Goal: Task Accomplishment & Management: Use online tool/utility

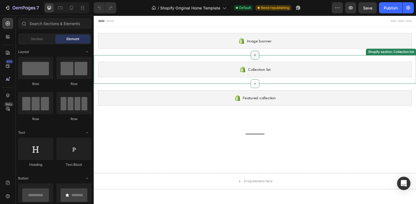
click at [258, 59] on div at bounding box center [260, 56] width 9 height 9
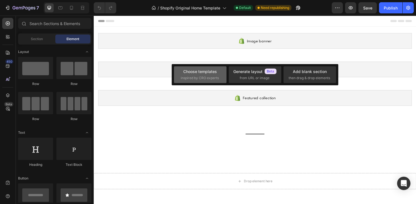
click at [205, 70] on div "Choose templates" at bounding box center [200, 71] width 34 height 6
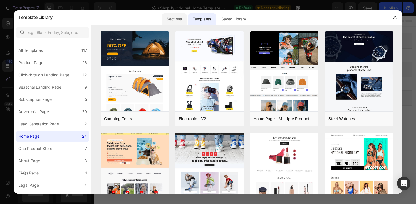
click at [176, 19] on div "Sections" at bounding box center [174, 18] width 24 height 11
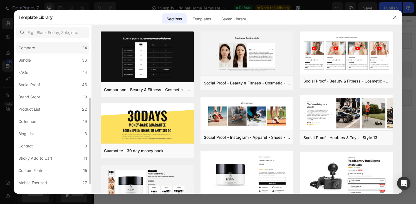
scroll to position [119, 0]
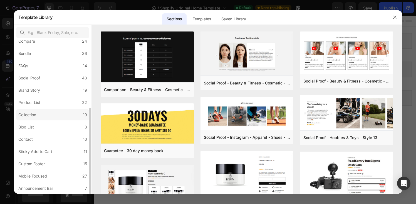
click at [48, 116] on label "Collection 19" at bounding box center [52, 114] width 73 height 11
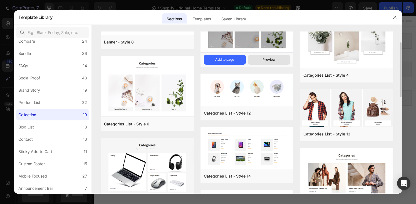
scroll to position [30, 0]
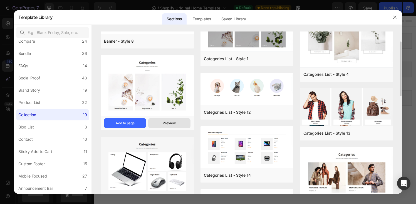
click at [171, 121] on div "Preview" at bounding box center [169, 122] width 13 height 5
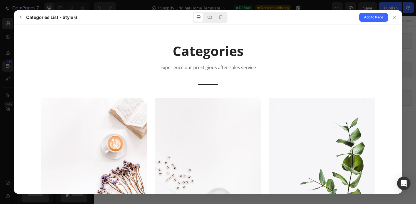
scroll to position [0, 0]
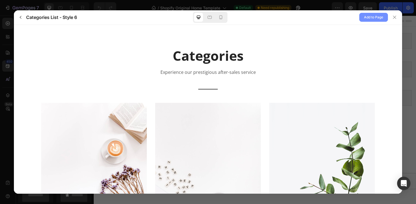
click at [373, 19] on span "Add to Page" at bounding box center [373, 17] width 19 height 7
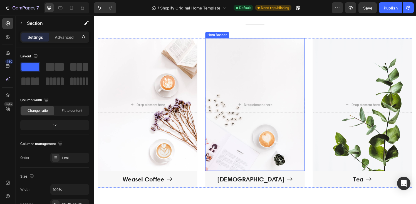
scroll to position [116, 0]
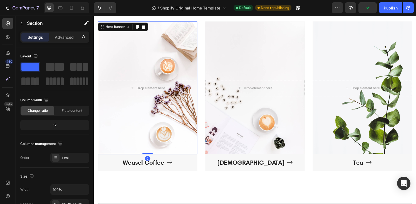
click at [147, 125] on div "Overlay" at bounding box center [149, 90] width 103 height 137
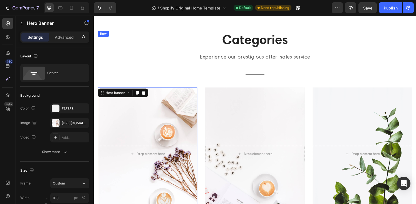
scroll to position [40, 0]
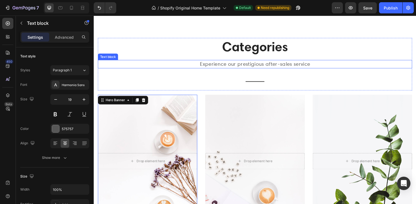
click at [256, 68] on p "Experience our prestigious after-sales service" at bounding box center [260, 66] width 324 height 8
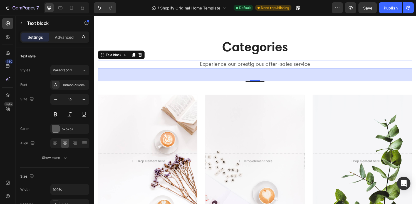
click at [267, 65] on p "Experience our prestigious after-sales service" at bounding box center [260, 66] width 324 height 8
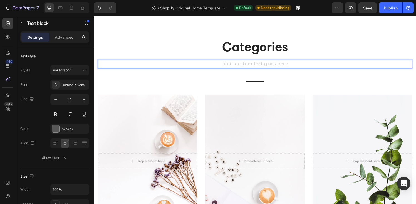
click at [236, 70] on div "Rich Text Editor. Editing area: main" at bounding box center [260, 65] width 325 height 9
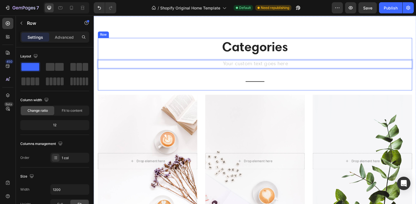
click at [236, 71] on div "Categories Heading Text block 48 Title Line" at bounding box center [260, 66] width 325 height 54
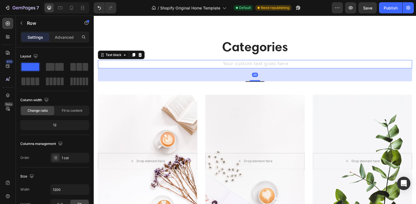
click at [236, 68] on div "Rich Text Editor. Editing area: main" at bounding box center [260, 65] width 325 height 9
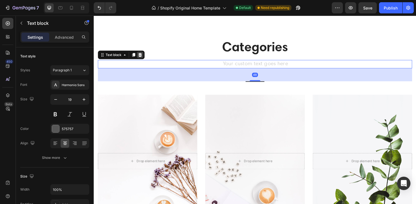
click at [143, 56] on icon at bounding box center [142, 56] width 4 height 4
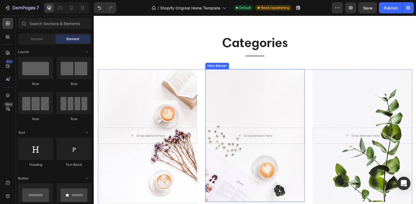
scroll to position [46, 0]
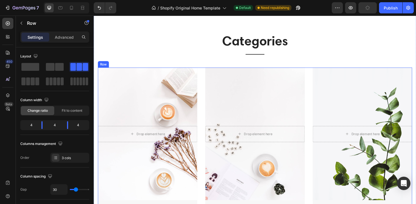
click at [206, 76] on div "Drop element here Hero Banner Weasel Coffee Button Drop element here Hero Banne…" at bounding box center [260, 146] width 325 height 154
click at [72, 81] on span at bounding box center [71, 81] width 3 height 8
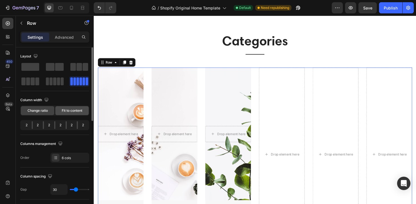
click at [65, 111] on span "Fit to content" at bounding box center [72, 110] width 21 height 5
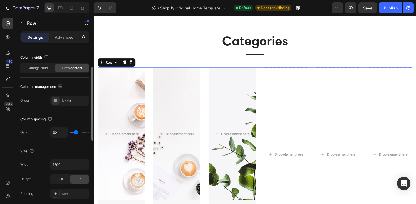
scroll to position [44, 0]
type input "18"
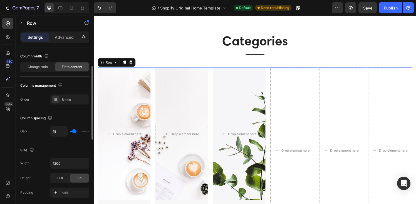
type input "17"
type input "13"
type input "3"
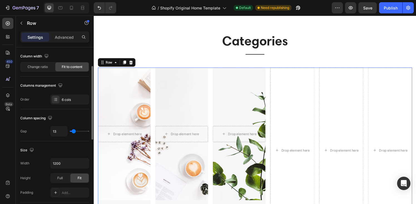
type input "3"
type input "0"
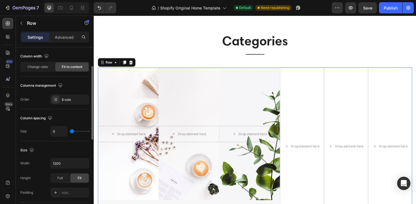
drag, startPoint x: 74, startPoint y: 132, endPoint x: 67, endPoint y: 132, distance: 7.5
type input "0"
click at [70, 132] on input "range" at bounding box center [79, 130] width 19 height 1
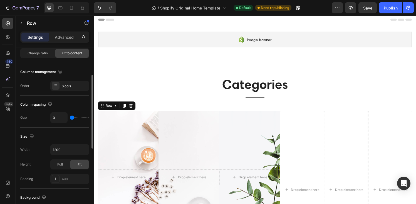
scroll to position [61, 0]
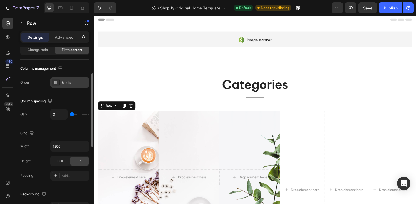
click at [60, 83] on div "6 cols" at bounding box center [69, 82] width 39 height 10
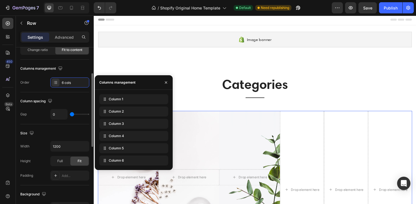
click at [76, 101] on div "Column spacing" at bounding box center [54, 100] width 69 height 9
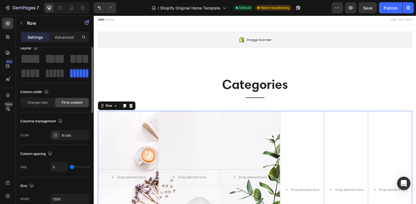
scroll to position [0, 0]
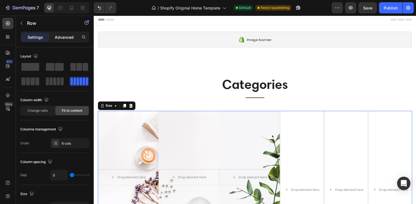
click at [58, 36] on p "Advanced" at bounding box center [64, 37] width 19 height 6
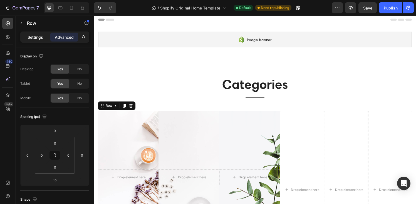
click at [33, 36] on p "Settings" at bounding box center [36, 37] width 16 height 6
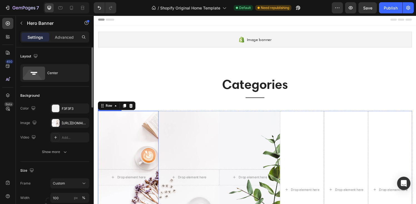
click at [153, 121] on div "Overlay" at bounding box center [129, 182] width 63 height 137
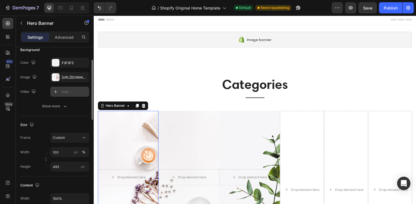
scroll to position [48, 0]
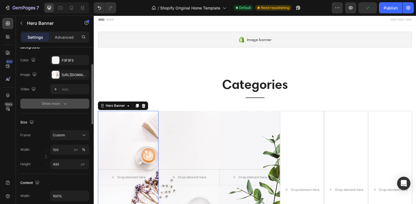
click at [67, 104] on icon "button" at bounding box center [65, 104] width 6 height 6
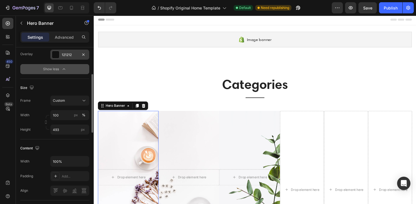
scroll to position [98, 0]
click at [64, 127] on input "493" at bounding box center [69, 129] width 39 height 10
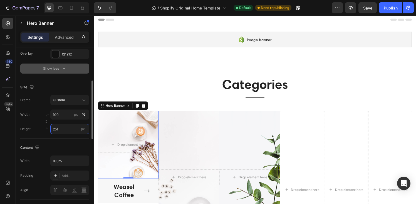
type input "250"
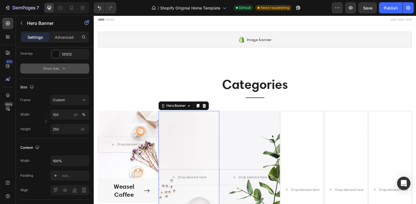
click at [189, 144] on div "Overlay" at bounding box center [192, 182] width 63 height 137
click at [207, 108] on icon at bounding box center [208, 109] width 4 height 4
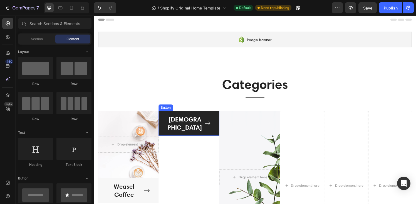
click at [208, 124] on icon "Capuchino" at bounding box center [211, 127] width 6 height 6
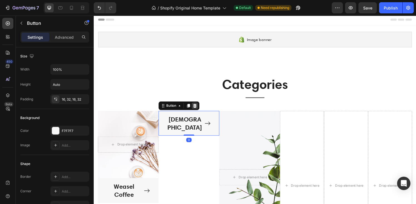
click at [199, 110] on icon at bounding box center [199, 109] width 4 height 4
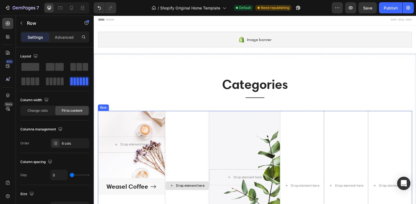
click at [202, 129] on div "Drop element here" at bounding box center [190, 191] width 46 height 154
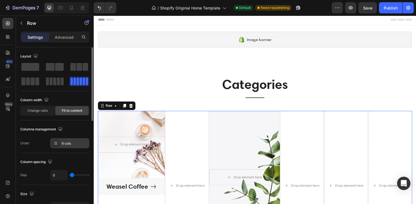
click at [56, 145] on icon at bounding box center [55, 143] width 4 height 4
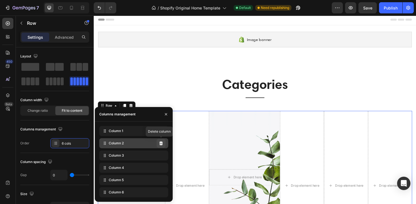
click at [160, 143] on icon at bounding box center [161, 143] width 4 height 4
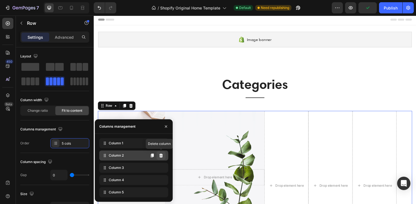
click at [161, 152] on button at bounding box center [161, 155] width 9 height 9
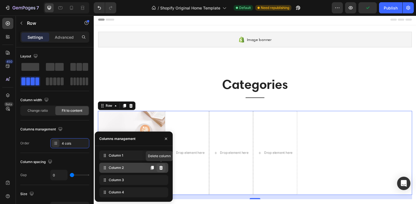
click at [161, 169] on icon at bounding box center [161, 167] width 4 height 4
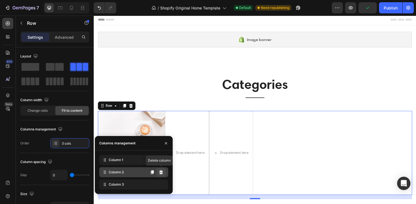
click at [162, 173] on icon at bounding box center [161, 172] width 4 height 4
click at [162, 174] on icon at bounding box center [161, 172] width 4 height 4
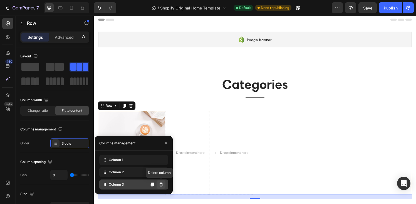
click at [160, 184] on icon at bounding box center [161, 184] width 4 height 4
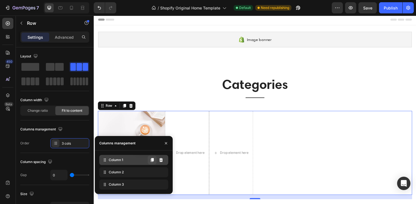
click at [153, 159] on icon at bounding box center [152, 160] width 3 height 4
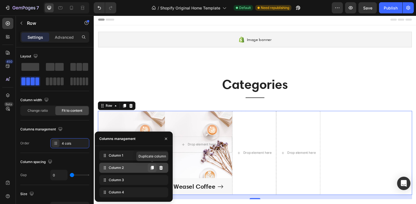
click at [152, 167] on icon at bounding box center [152, 167] width 3 height 4
click at [152, 166] on icon at bounding box center [152, 167] width 3 height 4
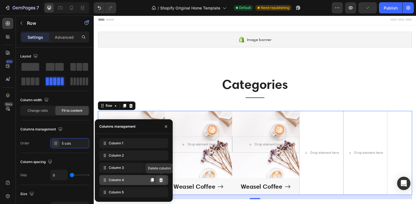
click at [162, 179] on icon at bounding box center [161, 179] width 4 height 4
click at [162, 181] on icon at bounding box center [161, 179] width 4 height 4
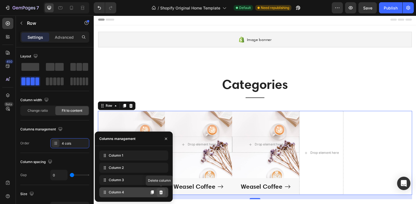
click at [161, 190] on icon at bounding box center [161, 192] width 4 height 4
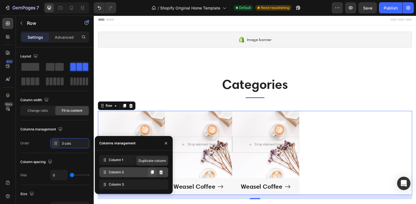
click at [153, 173] on icon at bounding box center [152, 172] width 4 height 4
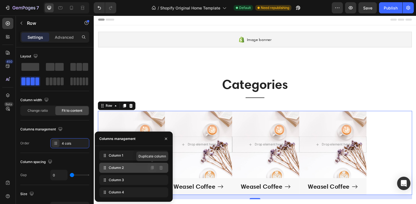
click at [152, 168] on icon at bounding box center [152, 167] width 3 height 4
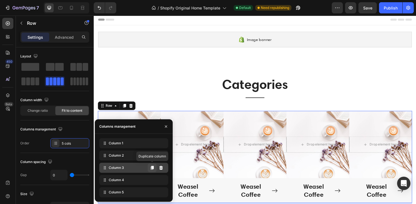
click at [152, 167] on icon at bounding box center [152, 167] width 3 height 4
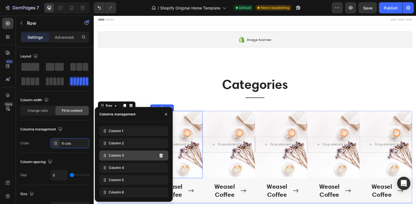
click at [186, 90] on p "Categories" at bounding box center [260, 86] width 324 height 17
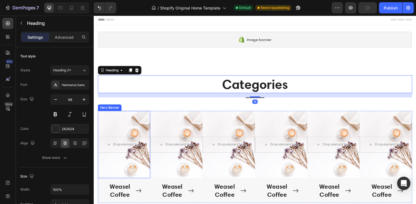
click at [132, 124] on div "Overlay" at bounding box center [125, 149] width 54 height 70
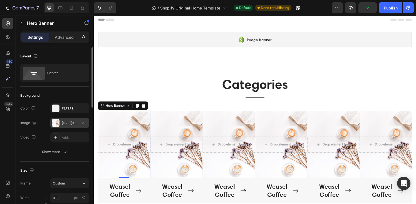
click at [75, 122] on div "https://ucarecdn.com/943205b5-d301-487a-a6d4-077a6d0304dc/-/format/auto/-/previ…" at bounding box center [70, 122] width 16 height 5
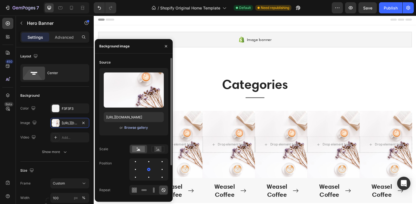
click at [135, 126] on div "Browse gallery" at bounding box center [136, 127] width 24 height 5
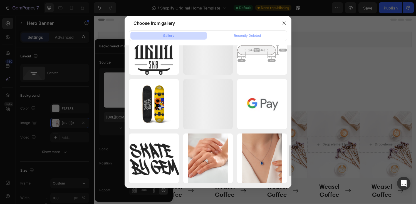
scroll to position [511, 0]
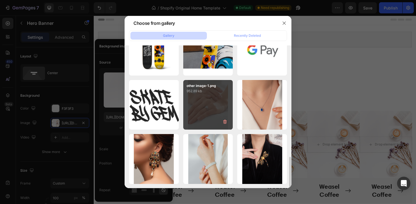
click at [211, 117] on div "other image-1.png 952.89 kb" at bounding box center [208, 105] width 50 height 50
type input "https://cdn.shopify.com/s/files/1/0666/9651/1649/files/gempages_580629265846895…"
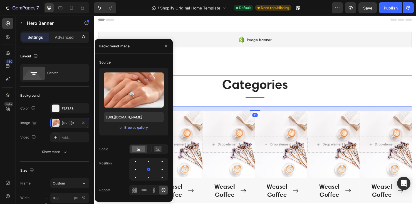
click at [201, 98] on div "Categories Heading Title Line" at bounding box center [260, 93] width 325 height 32
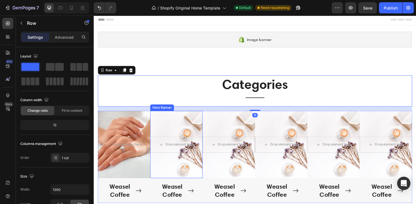
click at [172, 128] on div "Overlay" at bounding box center [179, 149] width 54 height 70
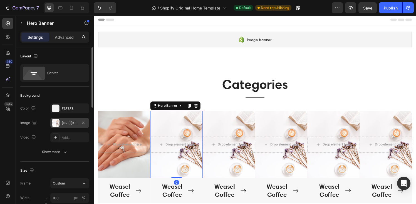
click at [72, 124] on div "https://ucarecdn.com/943205b5-d301-487a-a6d4-077a6d0304dc/-/format/auto/-/previ…" at bounding box center [70, 122] width 16 height 5
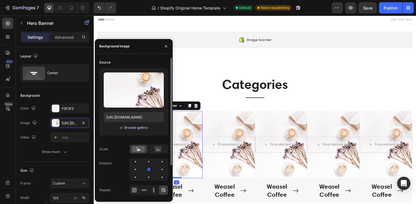
click at [134, 126] on div "Browse gallery" at bounding box center [136, 127] width 24 height 5
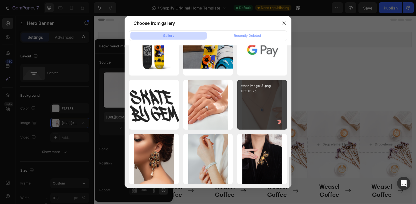
click at [271, 106] on div "other image-3.png 1155.01 kb" at bounding box center [262, 105] width 50 height 50
type input "https://cdn.shopify.com/s/files/1/0666/9651/1649/files/gempages_580629265846895…"
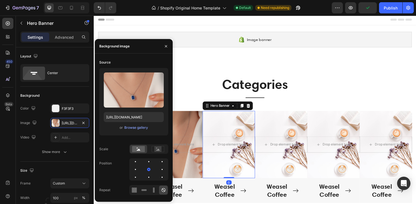
click at [228, 121] on div "Overlay" at bounding box center [233, 149] width 54 height 70
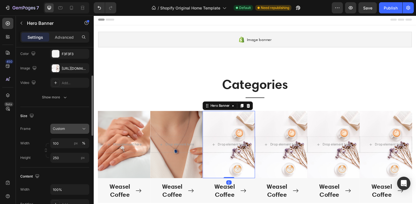
scroll to position [0, 0]
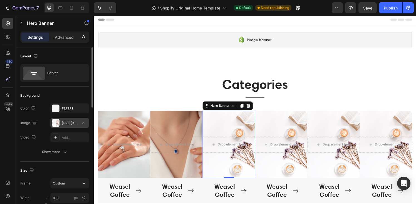
click at [68, 120] on div "https://ucarecdn.com/943205b5-d301-487a-a6d4-077a6d0304dc/-/format/auto/-/previ…" at bounding box center [69, 123] width 39 height 10
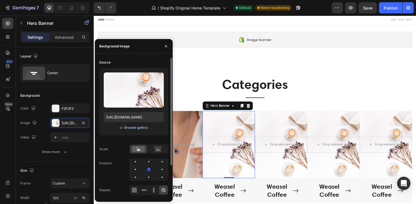
click at [141, 127] on div "Browse gallery" at bounding box center [136, 127] width 24 height 5
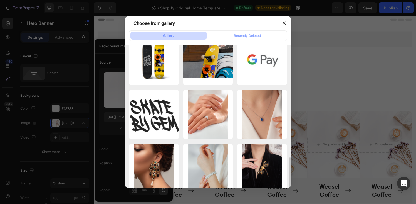
scroll to position [511, 0]
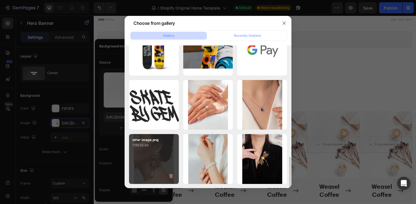
click at [161, 153] on div "other image.png 1199.62 kb" at bounding box center [154, 159] width 50 height 50
type input "https://cdn.shopify.com/s/files/1/0666/9651/1649/files/gempages_580629265846895…"
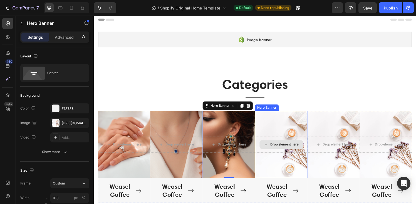
click at [278, 157] on div "Drop element here" at bounding box center [288, 148] width 54 height 17
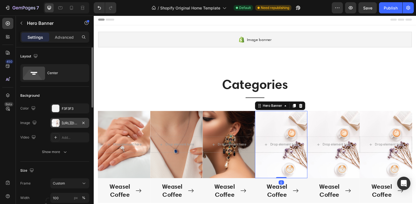
click at [65, 119] on div "https://ucarecdn.com/943205b5-d301-487a-a6d4-077a6d0304dc/-/format/auto/-/previ…" at bounding box center [69, 123] width 39 height 10
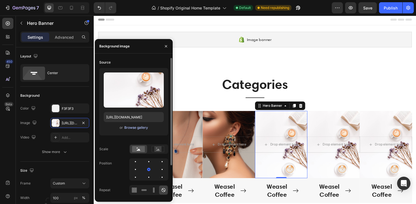
click at [134, 127] on div "Browse gallery" at bounding box center [136, 127] width 24 height 5
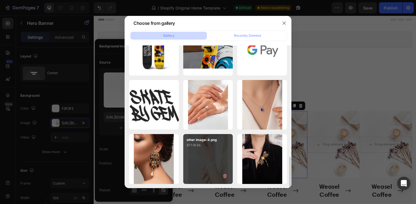
click at [202, 155] on div "other image-4.png 871.18 kb" at bounding box center [208, 159] width 50 height 50
type input "https://cdn.shopify.com/s/files/1/0666/9651/1649/files/gempages_580629265846895…"
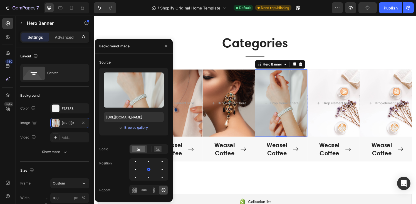
scroll to position [46, 0]
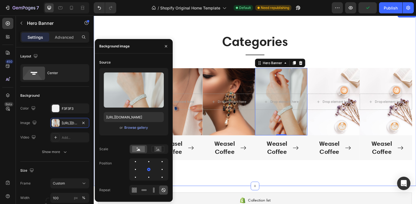
click at [197, 174] on div "Categories Heading Title Line Row Drop element here Hero Banner Weasel Coffee B…" at bounding box center [261, 101] width 334 height 181
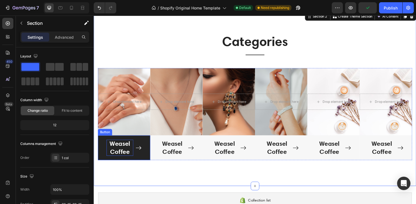
click at [122, 147] on div "Weasel Coffee" at bounding box center [121, 152] width 28 height 17
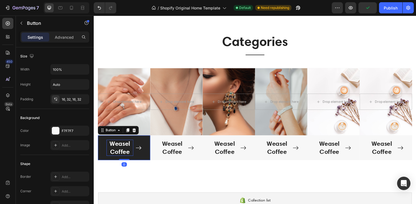
click at [122, 147] on div "Weasel Coffee" at bounding box center [121, 152] width 28 height 17
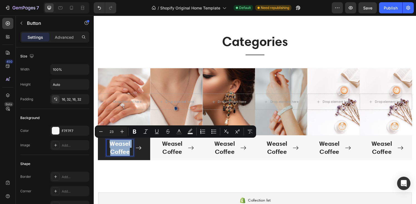
click at [122, 147] on p "Weasel Coffee" at bounding box center [121, 152] width 28 height 17
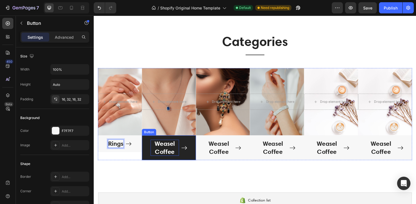
click at [157, 147] on div "Weasel Coffee" at bounding box center [166, 152] width 29 height 17
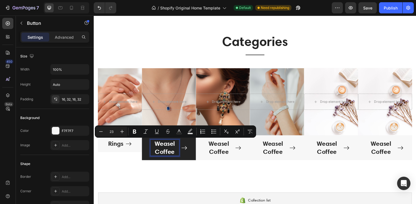
click at [157, 147] on p "Weasel Coffee" at bounding box center [166, 152] width 29 height 17
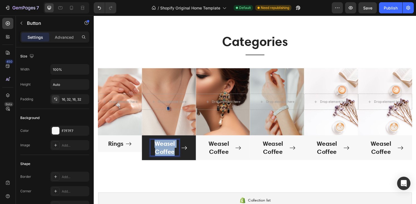
click at [157, 147] on p "Weasel Coffee" at bounding box center [166, 152] width 29 height 17
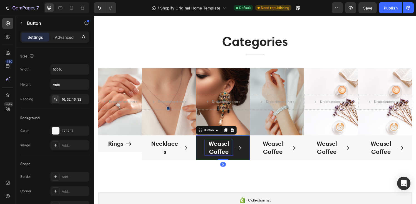
click at [216, 148] on div "Weasel Coffee" at bounding box center [222, 152] width 29 height 17
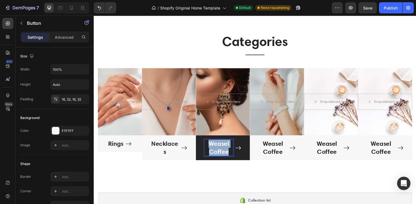
click at [216, 148] on p "Weasel Coffee" at bounding box center [222, 152] width 29 height 17
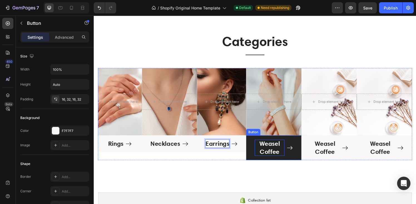
click at [277, 152] on div "Weasel Coffee" at bounding box center [275, 152] width 31 height 17
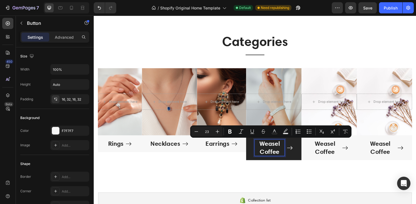
click at [277, 152] on p "Weasel Coffee" at bounding box center [275, 152] width 31 height 17
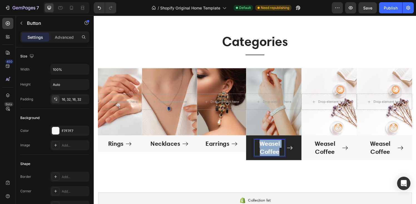
click at [277, 152] on p "Weasel Coffee" at bounding box center [275, 152] width 31 height 17
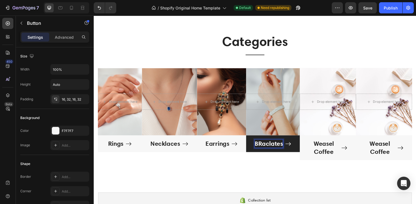
click at [269, 149] on p "BRaclates" at bounding box center [274, 148] width 29 height 8
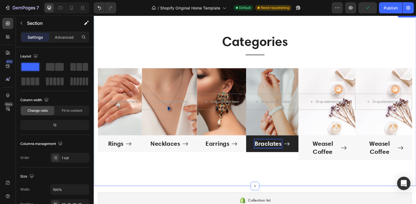
click at [197, 174] on div "Categories Heading Title Line Row Drop element here Hero Banner Rings Button Dr…" at bounding box center [261, 101] width 334 height 181
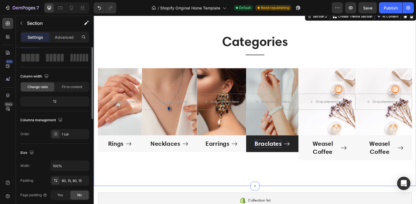
scroll to position [0, 0]
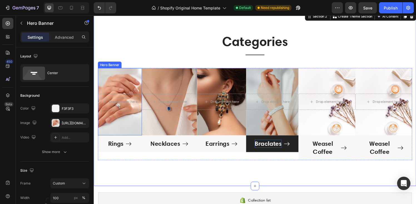
click at [113, 118] on div "Overlay" at bounding box center [121, 105] width 46 height 70
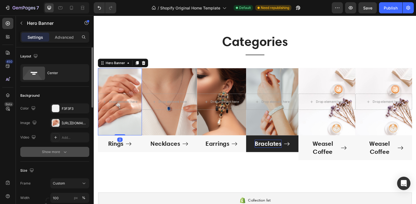
click at [56, 149] on div "Show more" at bounding box center [55, 152] width 26 height 6
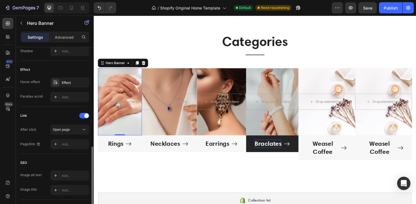
scroll to position [292, 0]
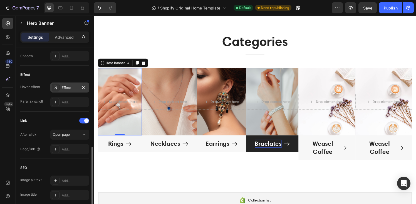
click at [66, 88] on div "Effect" at bounding box center [70, 87] width 16 height 5
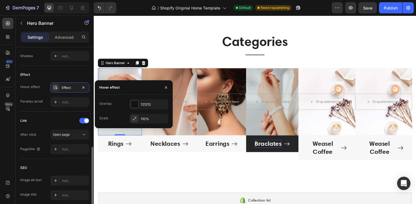
click at [62, 110] on div "Effect Hover effect Effect Parallax scroll Add..." at bounding box center [54, 89] width 69 height 46
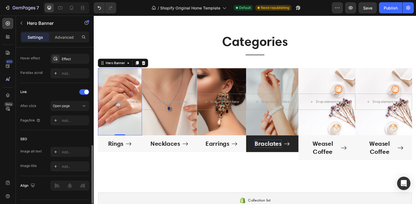
scroll to position [331, 0]
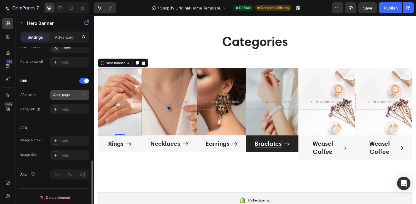
click at [63, 94] on span "Open page" at bounding box center [61, 94] width 17 height 4
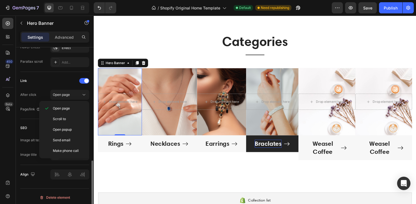
click at [46, 88] on div "Link After click Open page Page/link Add..." at bounding box center [54, 95] width 69 height 38
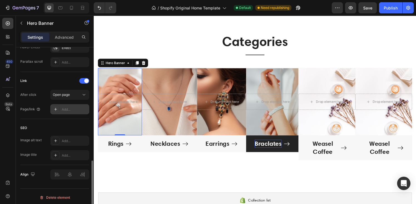
click at [63, 107] on div "Add..." at bounding box center [75, 109] width 26 height 5
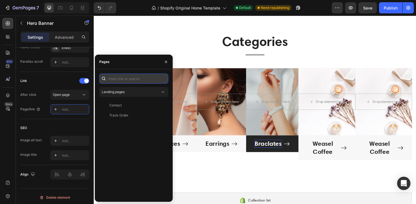
click at [116, 79] on input "text" at bounding box center [133, 78] width 69 height 10
type input "C"
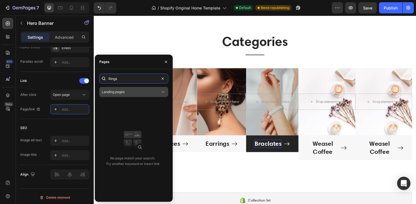
type input "Rings"
click at [159, 89] on div "Landing pages" at bounding box center [131, 91] width 58 height 5
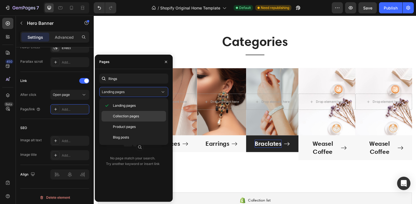
click at [143, 114] on p "Collection pages" at bounding box center [138, 115] width 51 height 5
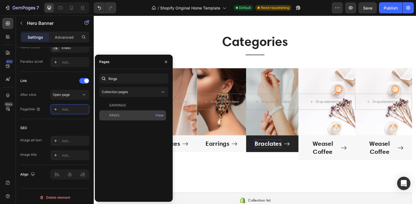
click at [150, 115] on div "RINGS" at bounding box center [132, 115] width 62 height 5
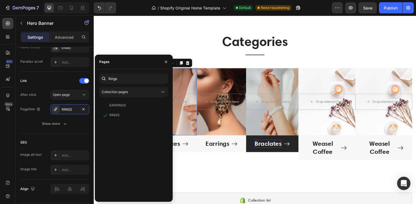
click at [190, 120] on div "Overlay" at bounding box center [171, 105] width 57 height 70
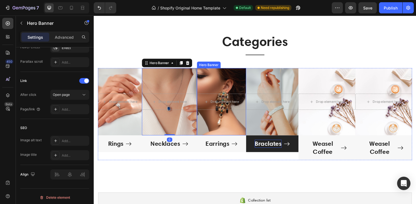
click at [212, 125] on div "Overlay" at bounding box center [225, 105] width 51 height 70
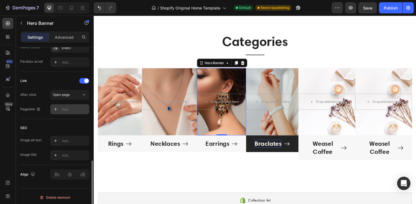
click at [57, 108] on icon at bounding box center [55, 109] width 4 height 4
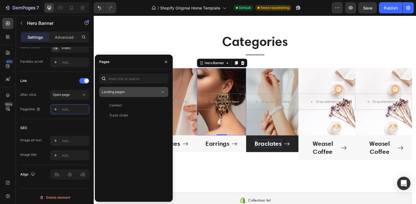
click at [131, 93] on div "Landing pages" at bounding box center [131, 91] width 58 height 5
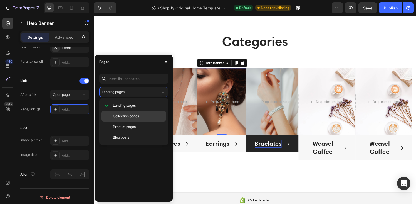
click at [133, 116] on span "Collection pages" at bounding box center [126, 115] width 26 height 5
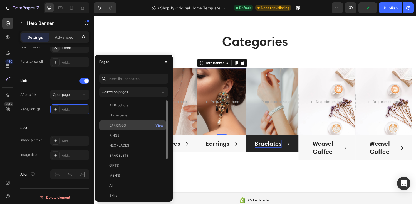
click at [130, 125] on div "EARRINGS" at bounding box center [132, 125] width 62 height 5
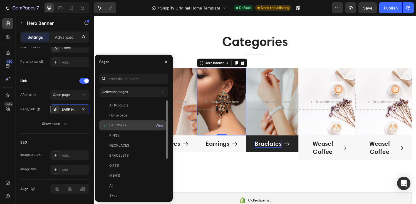
click at [161, 124] on div "View" at bounding box center [159, 125] width 8 height 5
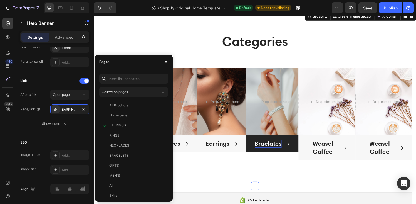
click at [212, 176] on div "Categories Heading Title Line Row Drop element here Hero Banner Rings Button Dr…" at bounding box center [261, 101] width 334 height 181
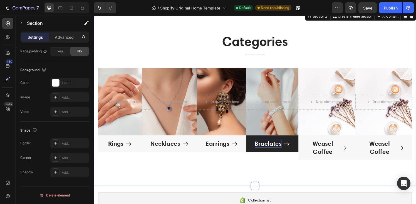
scroll to position [0, 0]
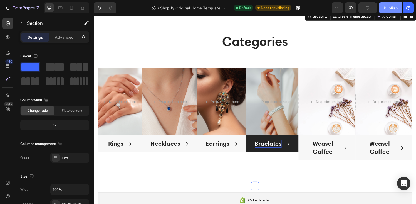
click at [388, 9] on div "Publish" at bounding box center [391, 8] width 14 height 6
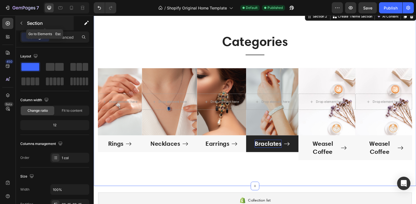
click at [19, 23] on icon "button" at bounding box center [21, 23] width 4 height 4
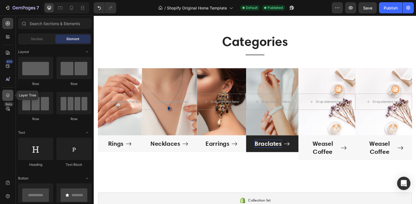
click at [8, 94] on icon at bounding box center [8, 95] width 6 height 6
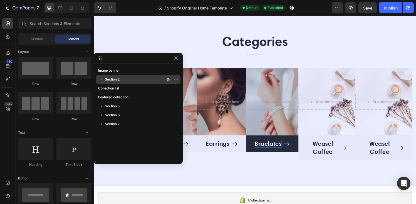
click at [112, 77] on span "Section 2" at bounding box center [112, 79] width 15 height 6
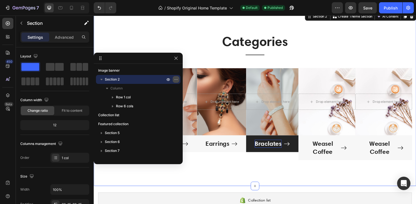
click at [175, 80] on icon "button" at bounding box center [176, 79] width 4 height 4
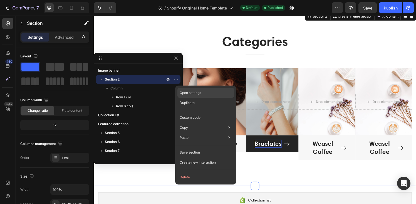
click at [182, 89] on div "Open settings" at bounding box center [205, 93] width 57 height 10
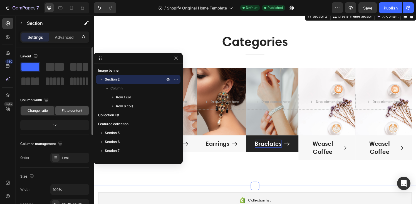
click at [68, 110] on span "Fit to content" at bounding box center [72, 110] width 21 height 5
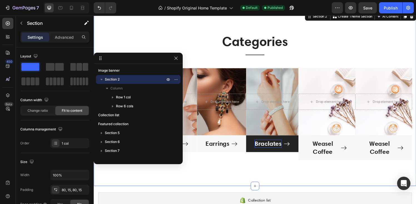
click at [134, 41] on p "Categories" at bounding box center [260, 42] width 324 height 17
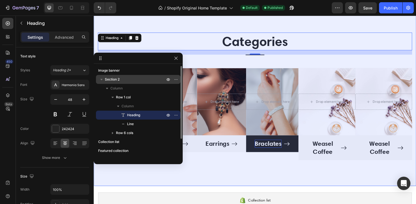
click at [130, 83] on div "Section 2" at bounding box center [138, 79] width 80 height 9
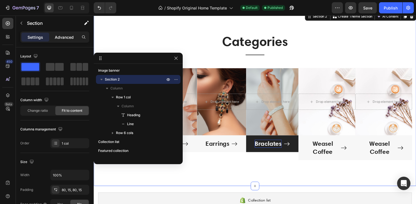
click at [66, 37] on p "Advanced" at bounding box center [64, 37] width 19 height 6
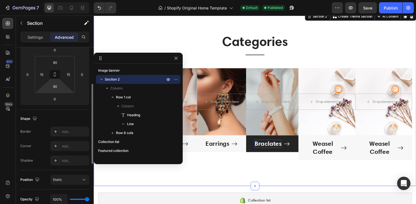
scroll to position [81, 0]
click at [40, 0] on html "7 / Shopify Original Home Template Default Published Preview Publish 450 Beta S…" at bounding box center [208, 0] width 416 height 0
click at [54, 75] on icon at bounding box center [55, 74] width 4 height 4
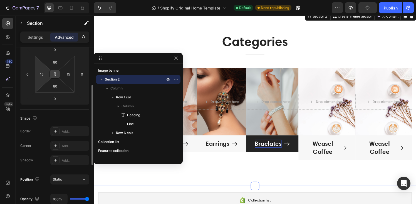
click at [54, 74] on icon at bounding box center [55, 75] width 2 height 2
click at [46, 73] on div "15" at bounding box center [41, 74] width 11 height 9
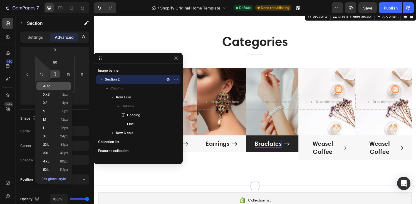
click at [45, 85] on span "Auto" at bounding box center [46, 86] width 7 height 4
type input "Auto"
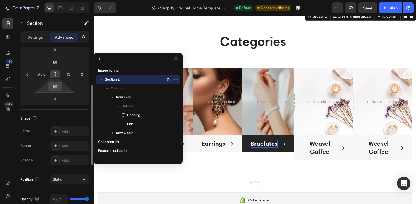
click at [55, 89] on input "80" at bounding box center [54, 86] width 11 height 8
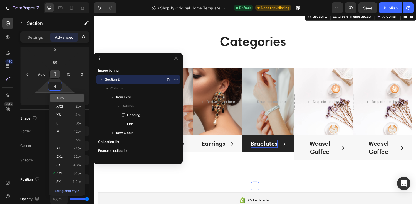
click at [60, 95] on div "Auto" at bounding box center [67, 98] width 34 height 8
type input "Auto"
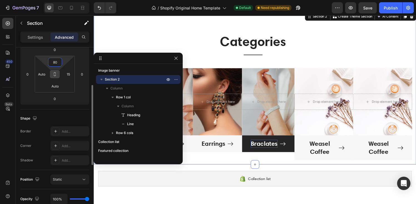
click at [55, 65] on input "80" at bounding box center [54, 62] width 11 height 8
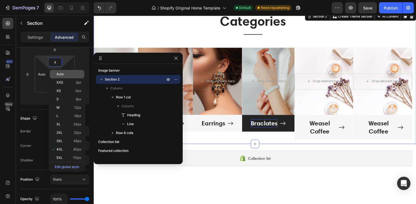
click at [61, 73] on span "Auto" at bounding box center [59, 74] width 7 height 4
type input "Auto"
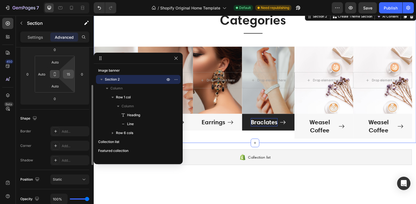
click at [68, 74] on input "15" at bounding box center [68, 74] width 8 height 8
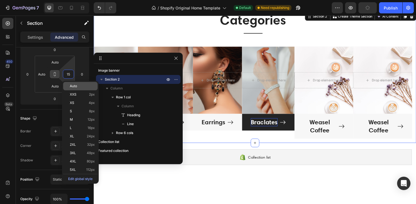
click at [74, 84] on span "Auto" at bounding box center [73, 86] width 7 height 4
type input "Auto"
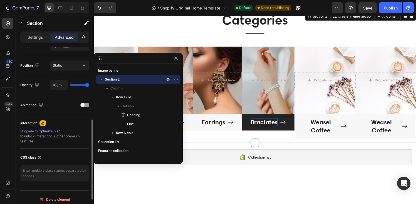
scroll to position [199, 0]
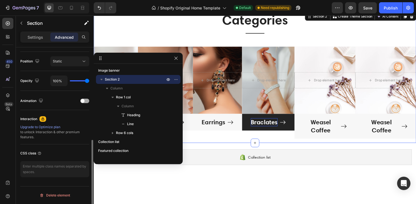
click at [83, 102] on span at bounding box center [83, 101] width 4 height 4
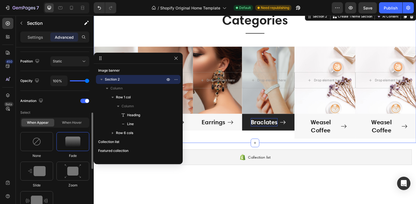
click at [68, 144] on img at bounding box center [72, 141] width 15 height 10
click at [68, 172] on img at bounding box center [73, 171] width 17 height 14
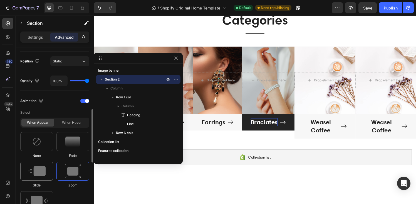
click at [36, 174] on img at bounding box center [37, 171] width 18 height 10
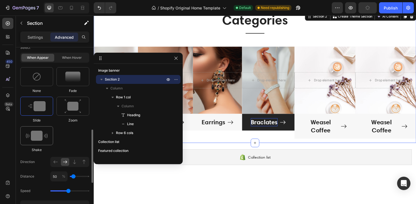
scroll to position [264, 0]
click at [35, 137] on img at bounding box center [37, 135] width 22 height 10
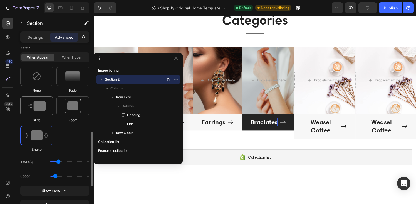
click at [36, 101] on img at bounding box center [37, 106] width 18 height 10
type input "1.7"
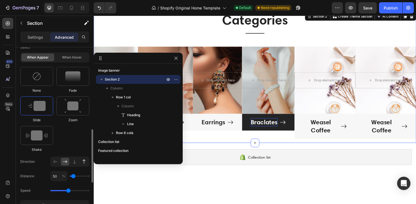
click at [84, 161] on icon at bounding box center [84, 161] width 3 height 4
type input "100"
click at [393, 8] on div "Publish" at bounding box center [391, 8] width 14 height 6
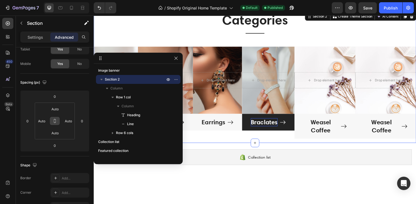
scroll to position [0, 0]
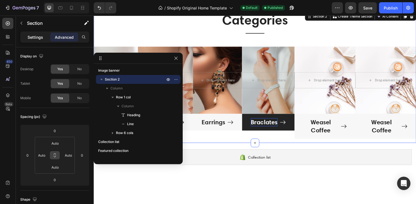
click at [39, 36] on p "Settings" at bounding box center [36, 37] width 16 height 6
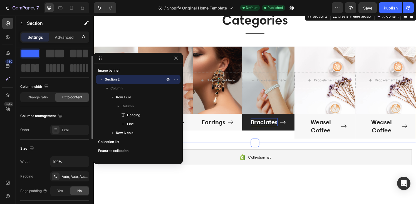
scroll to position [15, 0]
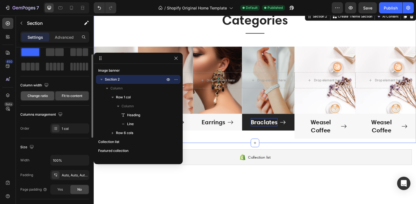
click at [39, 95] on span "Change ratio" at bounding box center [38, 95] width 20 height 5
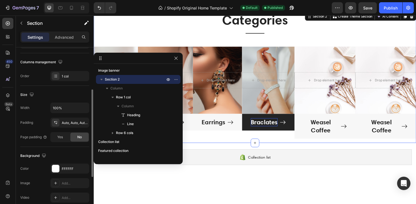
scroll to position [82, 0]
click at [72, 121] on div "Auto, Auto, Auto, Auto" at bounding box center [70, 122] width 16 height 5
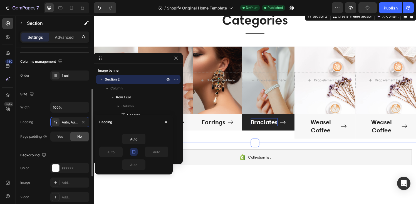
click at [70, 146] on div "Background The changes might be hidden by the video. Color FFFFFF Image Add... …" at bounding box center [54, 176] width 69 height 60
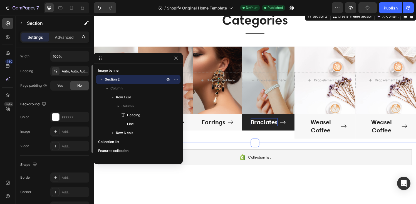
scroll to position [167, 0]
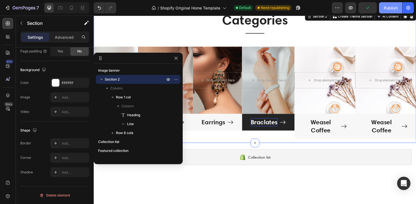
click at [384, 6] on div "Publish" at bounding box center [391, 8] width 14 height 6
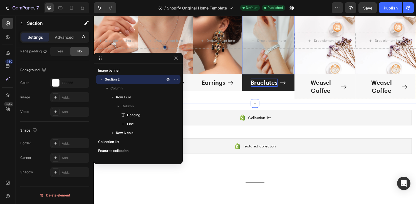
scroll to position [89, 0]
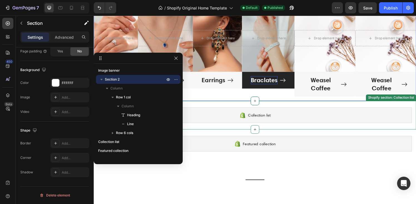
click at [328, 113] on div "Collection list" at bounding box center [260, 118] width 325 height 16
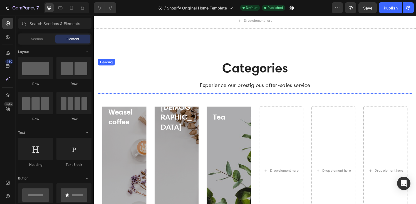
scroll to position [299, 0]
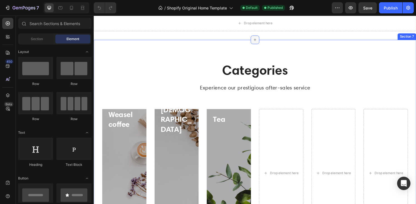
click at [258, 40] on icon at bounding box center [260, 40] width 4 height 4
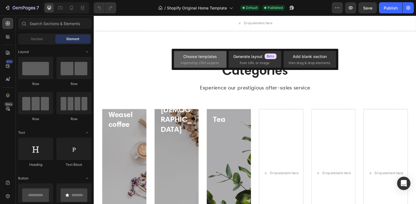
click at [210, 60] on span "inspired by CRO experts" at bounding box center [200, 62] width 38 height 5
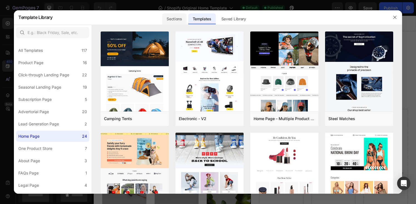
click at [181, 15] on div "Sections" at bounding box center [174, 18] width 24 height 11
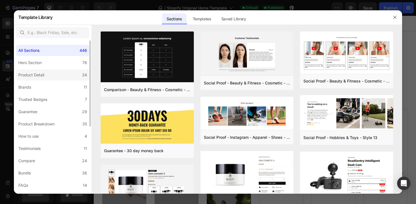
click at [45, 74] on div "Product Detail" at bounding box center [32, 74] width 28 height 7
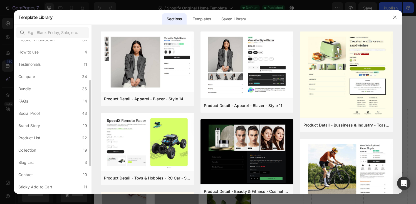
scroll to position [119, 0]
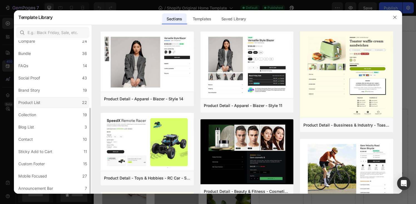
click at [50, 105] on label "Product List 22" at bounding box center [52, 102] width 73 height 11
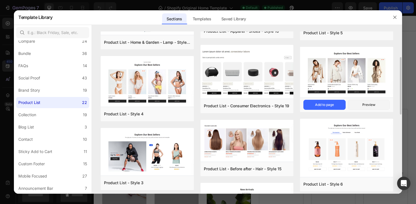
scroll to position [58, 0]
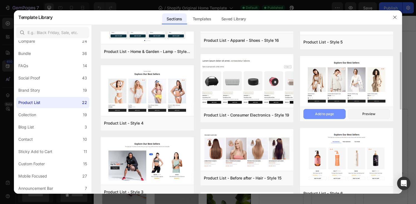
click at [334, 118] on button "Add to page" at bounding box center [324, 114] width 42 height 10
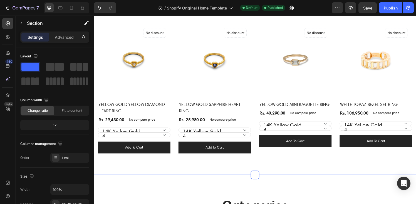
scroll to position [378, 0]
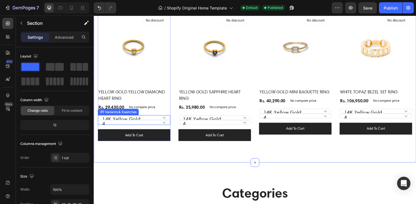
click at [127, 118] on select "14K Yellow Gold 14K White Gold 18K Gold Vermeil Sterling Silver 925" at bounding box center [135, 120] width 75 height 5
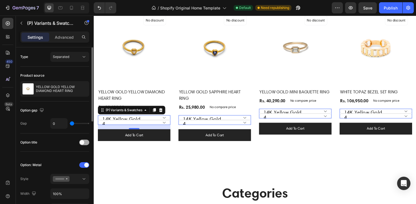
click at [81, 143] on span at bounding box center [82, 142] width 4 height 4
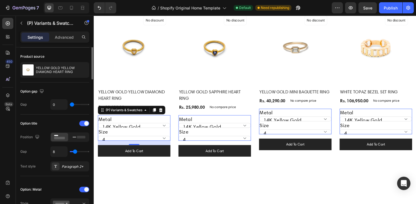
scroll to position [21, 0]
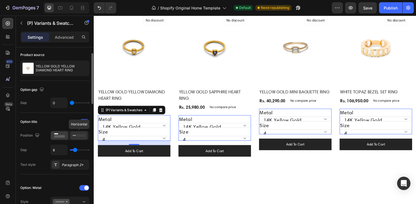
click at [76, 137] on icon at bounding box center [79, 135] width 13 height 6
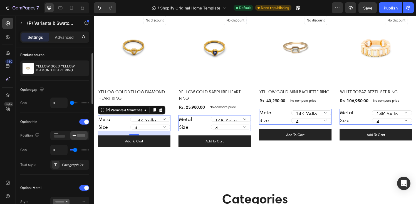
type input "1"
type input "0"
type input "8"
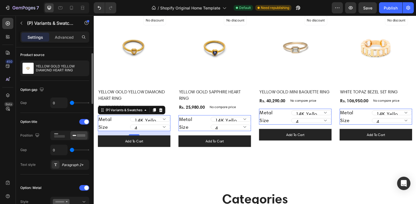
type input "8"
type input "17"
type input "18"
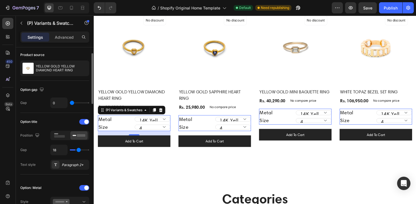
type input "19"
type input "20"
type input "21"
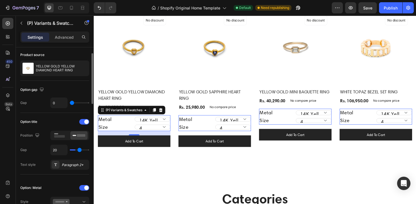
type input "21"
type input "22"
type input "23"
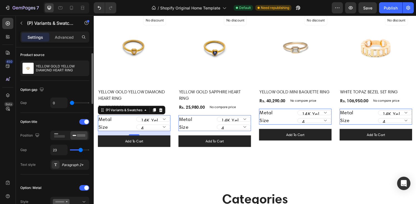
type input "22"
type input "21"
type input "20"
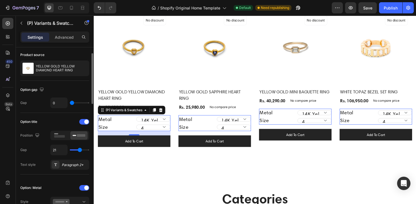
type input "20"
type input "19"
type input "18"
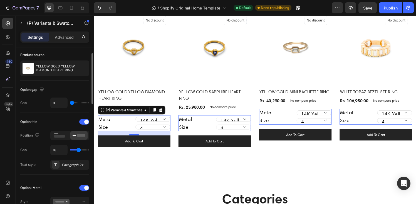
type input "14"
type input "13"
type input "12"
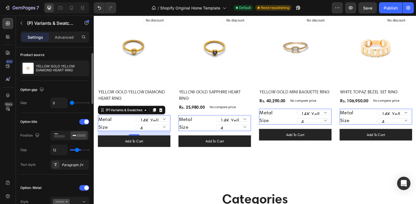
type input "12"
type input "11"
type input "10"
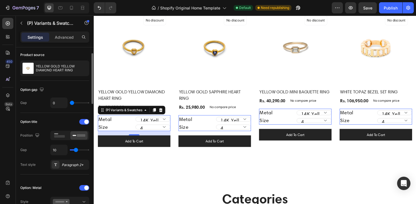
type input "9"
type input "7"
type input "6"
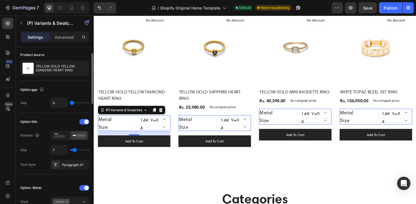
type input "6"
type input "5"
type input "4"
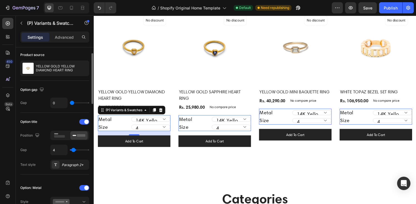
type input "3"
type input "2"
type input "1"
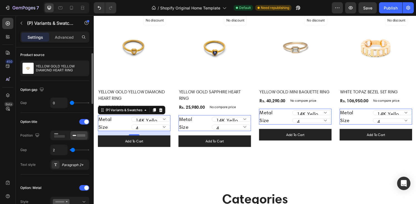
type input "1"
type input "0"
drag, startPoint x: 74, startPoint y: 151, endPoint x: 67, endPoint y: 150, distance: 7.0
type input "0"
click at [70, 150] on input "range" at bounding box center [79, 149] width 19 height 1
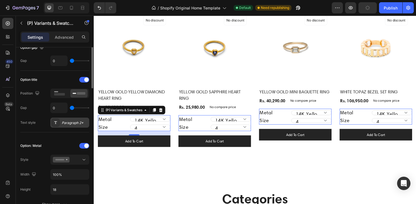
scroll to position [82, 0]
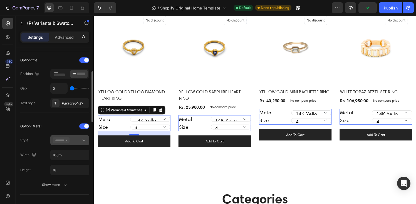
click at [81, 140] on icon at bounding box center [84, 140] width 6 height 6
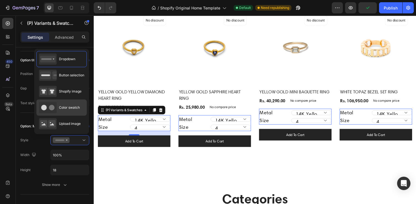
click at [68, 109] on span "Color swatch" at bounding box center [69, 107] width 21 height 5
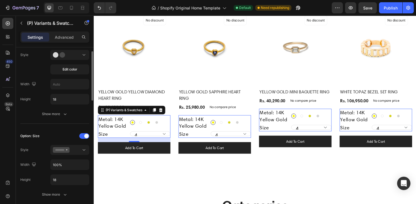
scroll to position [174, 0]
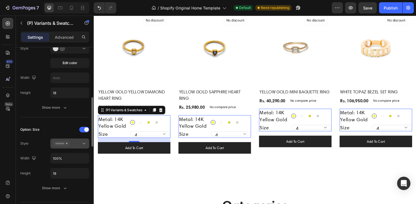
click at [81, 142] on div at bounding box center [70, 143] width 34 height 6
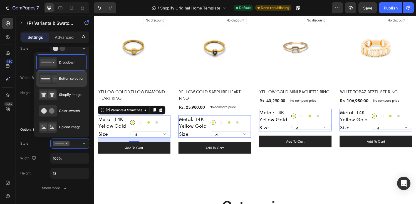
click at [70, 83] on div "Button selection" at bounding box center [61, 78] width 45 height 11
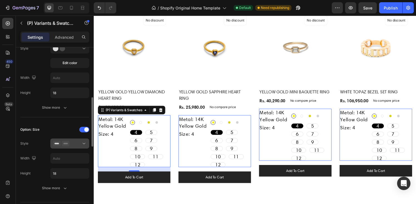
click at [75, 143] on div at bounding box center [70, 143] width 34 height 6
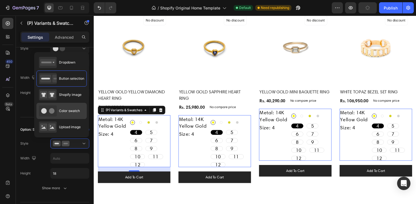
click at [70, 111] on span "Color swatch" at bounding box center [69, 110] width 21 height 5
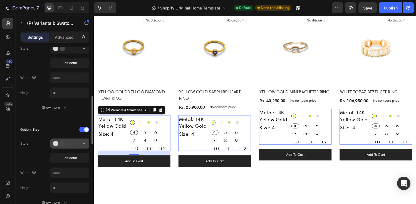
click at [73, 143] on div at bounding box center [70, 143] width 34 height 6
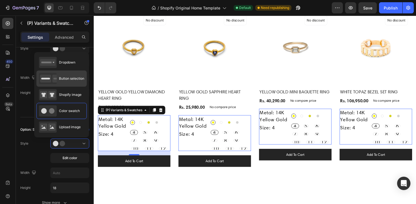
click at [71, 81] on span "Button selection" at bounding box center [71, 78] width 25 height 5
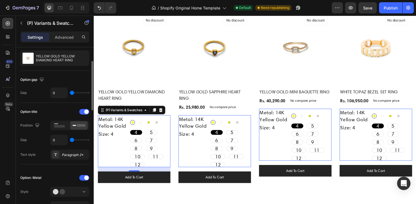
scroll to position [0, 0]
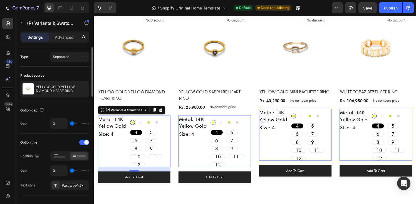
type input "7"
type input "8"
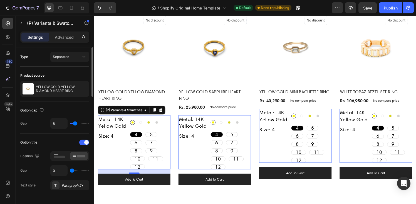
type input "10"
type input "11"
type input "12"
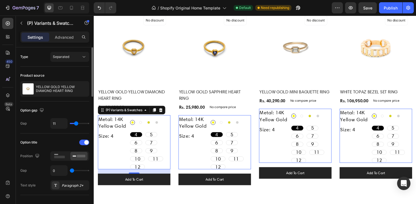
type input "12"
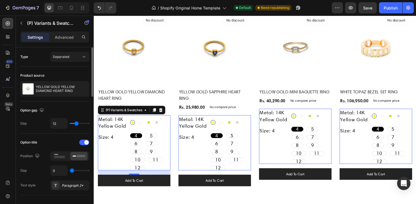
type input "13"
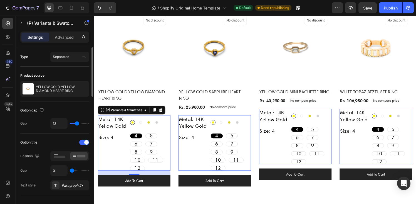
type input "14"
type input "15"
type input "16"
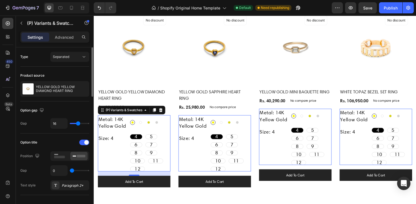
drag, startPoint x: 72, startPoint y: 123, endPoint x: 78, endPoint y: 123, distance: 6.1
type input "16"
click at [78, 123] on input "range" at bounding box center [79, 123] width 19 height 1
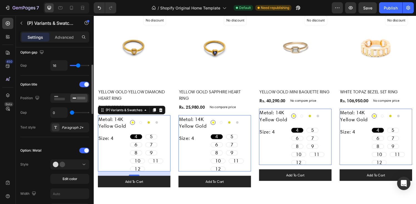
scroll to position [64, 0]
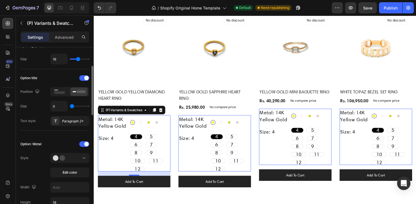
type input "8"
type input "9"
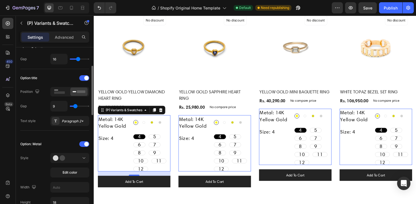
type input "12"
type input "13"
type input "14"
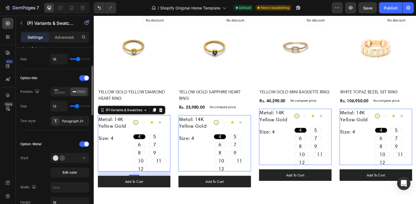
type input "14"
type input "13"
type input "12"
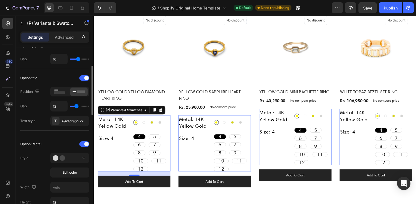
type input "11"
type input "10"
type input "9"
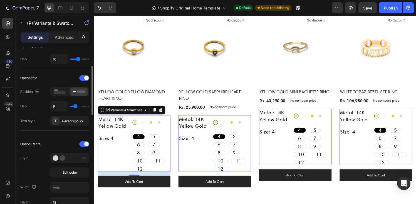
type input "9"
click at [75, 106] on input "range" at bounding box center [79, 105] width 19 height 1
click at [85, 79] on span at bounding box center [86, 78] width 4 height 4
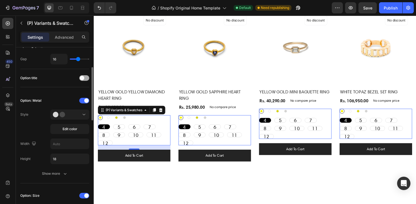
click at [85, 79] on div at bounding box center [84, 78] width 10 height 6
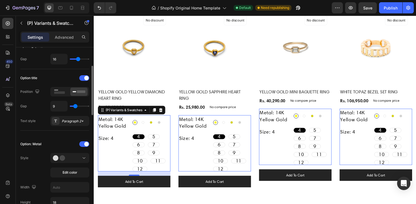
type input "7"
click at [75, 105] on input "range" at bounding box center [79, 105] width 19 height 1
click at [62, 92] on rect at bounding box center [59, 92] width 11 height 3
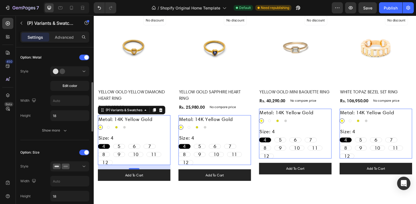
scroll to position [163, 0]
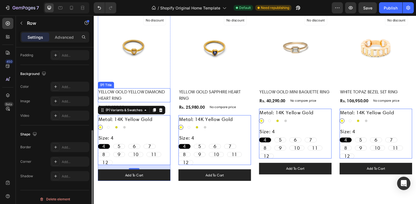
click at [128, 105] on div "(P) Images No discount Not be displayed when published Product Badge Row YELLOW…" at bounding box center [135, 98] width 75 height 175
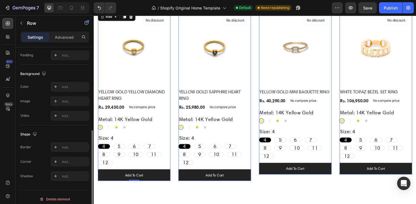
scroll to position [0, 0]
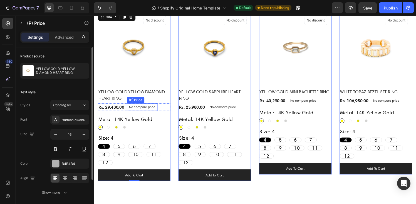
click at [132, 111] on p "No compare price" at bounding box center [143, 109] width 27 height 3
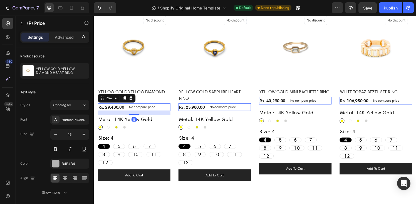
click at [127, 111] on div "Rs. 29,430.00 (P) Price (P) Price No compare price (P) Price Row 16" at bounding box center [135, 110] width 75 height 8
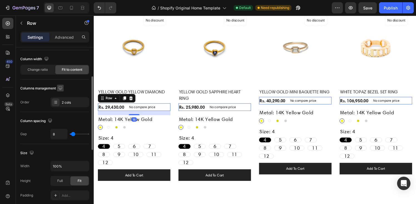
scroll to position [53, 0]
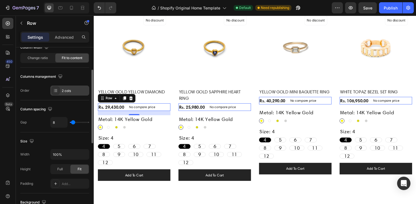
click at [56, 90] on icon at bounding box center [56, 90] width 2 height 0
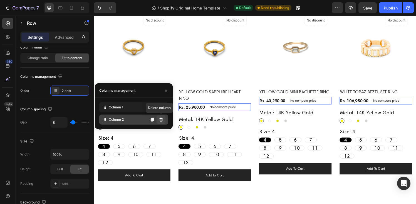
drag, startPoint x: 161, startPoint y: 119, endPoint x: 1, endPoint y: 105, distance: 160.5
click at [161, 119] on icon at bounding box center [161, 119] width 4 height 4
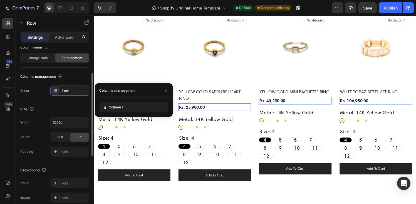
click at [57, 112] on div "Size" at bounding box center [54, 109] width 69 height 9
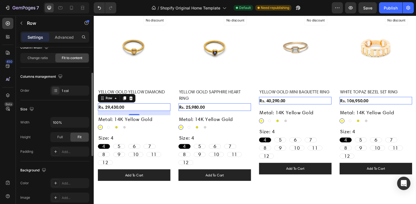
click at [84, 80] on div "Columns management" at bounding box center [54, 76] width 69 height 9
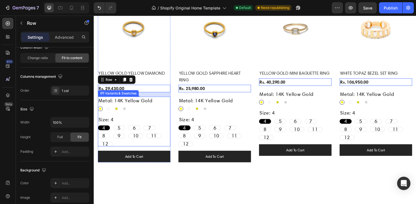
scroll to position [399, 0]
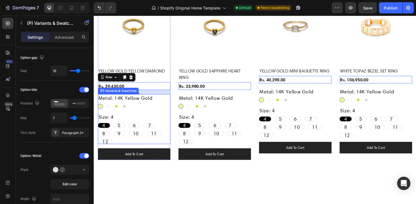
click at [121, 110] on div "14K Yellow Gold 14K Yellow Gold 14K White Gold 14K White Gold 18K Gold Vermeil …" at bounding box center [135, 109] width 75 height 5
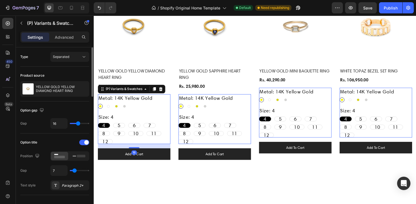
click at [118, 109] on div at bounding box center [117, 109] width 3 height 3
click at [115, 107] on input "18K Gold Vermeil 18K Gold Vermeil" at bounding box center [114, 106] width 0 height 0
radio input "true"
click at [127, 109] on 925 at bounding box center [125, 109] width 5 height 5
click at [123, 107] on input "Sterling Silver 925 Sterling Silver 925" at bounding box center [123, 106] width 0 height 0
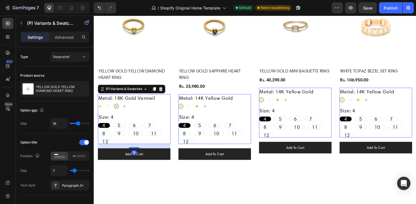
radio input "true"
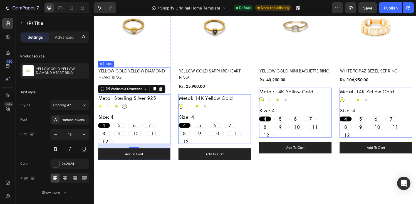
click at [138, 81] on h2 "YELLOW GOLD YELLOW DIAMOND HEART RING" at bounding box center [135, 76] width 75 height 14
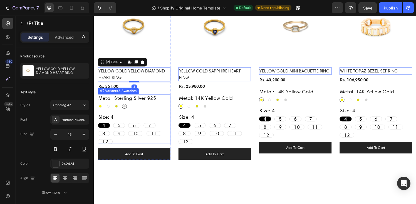
click at [117, 108] on div at bounding box center [117, 109] width 3 height 3
click at [115, 107] on input "18K Gold Vermeil 18K Gold Vermeil" at bounding box center [114, 106] width 0 height 0
radio input "true"
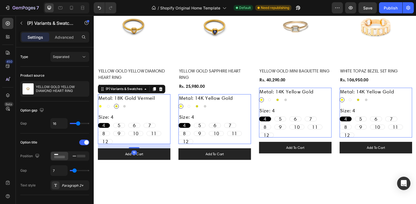
click at [108, 108] on div at bounding box center [108, 109] width 3 height 3
click at [106, 107] on input "14K White Gold 14K White Gold" at bounding box center [106, 106] width 0 height 0
radio input "true"
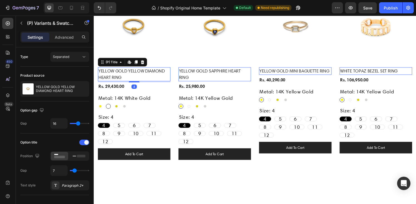
click at [125, 75] on h2 "YELLOW GOLD YELLOW DIAMOND HEART RING" at bounding box center [135, 76] width 75 height 14
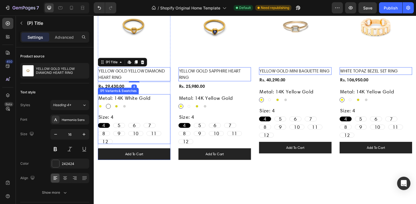
click at [119, 128] on span "5" at bounding box center [119, 129] width 3 height 6
click at [114, 127] on input "5 5 5" at bounding box center [113, 126] width 0 height 0
radio input "true"
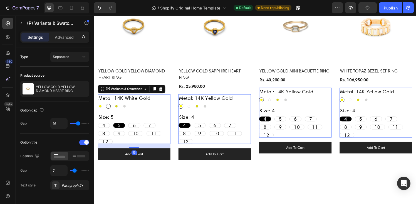
click at [136, 128] on span "6" at bounding box center [135, 129] width 3 height 6
click at [129, 127] on input "6 6 6" at bounding box center [129, 126] width 0 height 0
radio input "true"
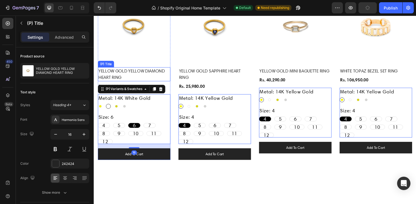
click at [132, 76] on h2 "YELLOW GOLD YELLOW DIAMOND HEART RING" at bounding box center [135, 76] width 75 height 14
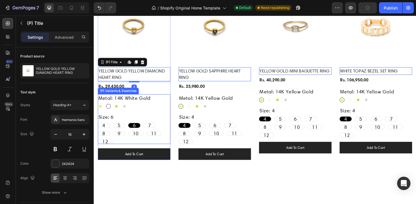
click at [154, 135] on span "11" at bounding box center [156, 137] width 6 height 6
click at [148, 135] on input "11 11 11" at bounding box center [148, 135] width 0 height 0
radio input "true"
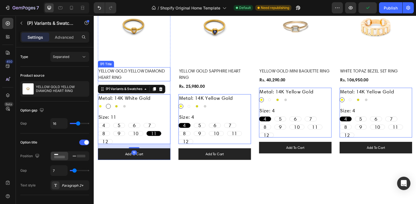
click at [140, 77] on h2 "YELLOW GOLD YELLOW DIAMOND HEART RING" at bounding box center [135, 76] width 75 height 14
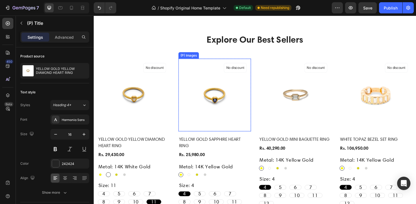
scroll to position [324, 0]
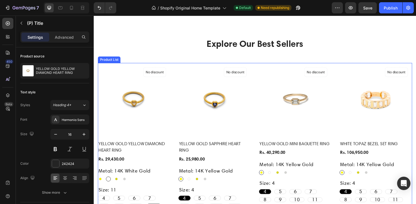
click at [260, 68] on div "(P) Images No discount Not be displayed when published Product Badge Row YELLOW…" at bounding box center [260, 152] width 325 height 175
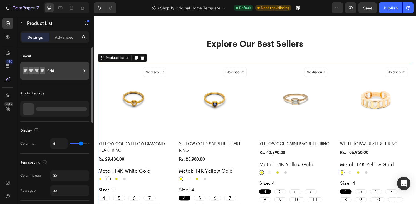
click at [70, 68] on div "Grid" at bounding box center [64, 70] width 34 height 13
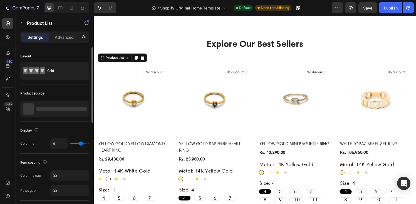
click at [83, 109] on icon "button" at bounding box center [83, 108] width 4 height 4
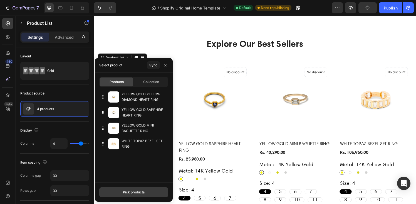
click at [131, 189] on div "Pick products" at bounding box center [134, 191] width 22 height 5
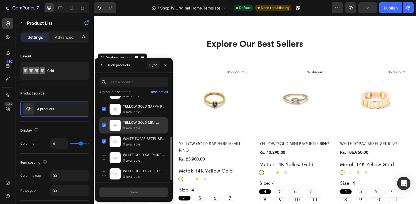
scroll to position [0, 0]
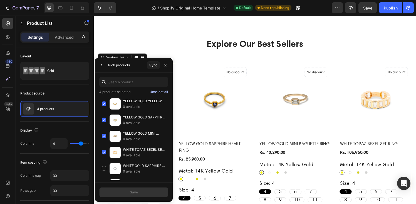
click at [154, 92] on div "Unselect all" at bounding box center [159, 91] width 18 height 5
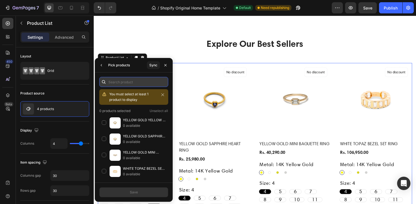
click at [126, 83] on input "text" at bounding box center [133, 82] width 69 height 10
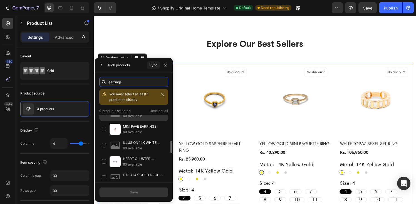
scroll to position [254, 0]
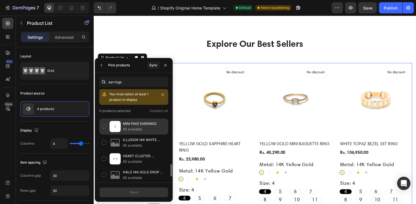
click at [106, 134] on div "MINI PAVE EARRINGS 60 available" at bounding box center [133, 142] width 69 height 16
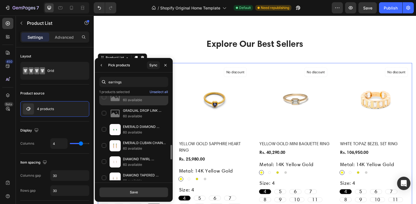
scroll to position [346, 0]
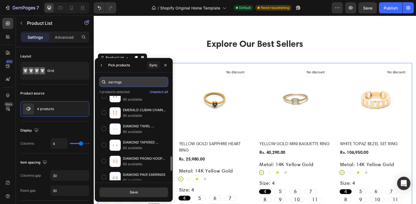
click at [115, 80] on input "earrings" at bounding box center [133, 82] width 69 height 10
type input "rings"
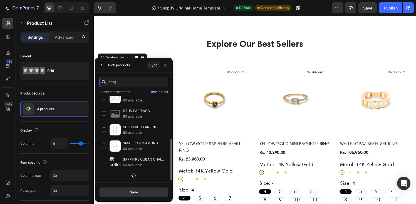
scroll to position [0, 0]
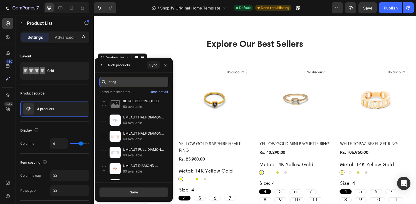
click at [119, 85] on input "rings" at bounding box center [133, 82] width 69 height 10
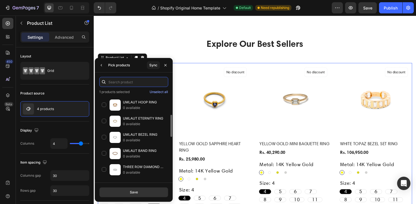
scroll to position [248, 0]
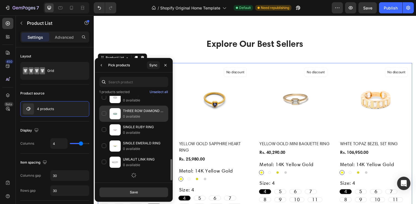
click at [104, 122] on div "THREE ROW DIAMOND EMERALD RING 0 available" at bounding box center [133, 130] width 69 height 16
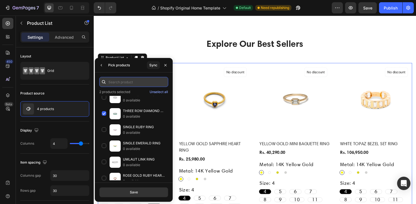
click at [119, 81] on input "text" at bounding box center [133, 82] width 69 height 10
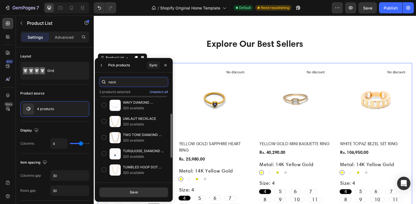
scroll to position [28, 0]
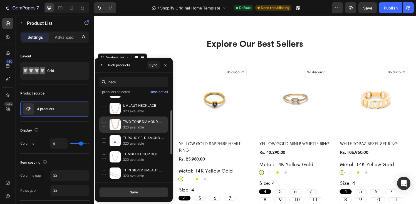
click at [106, 132] on div "TWO TONE DIAMOND ANCHOR LINK NECKLACE 320 available" at bounding box center [133, 140] width 69 height 16
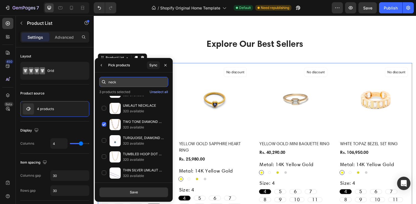
click at [119, 84] on input "neck" at bounding box center [133, 82] width 69 height 10
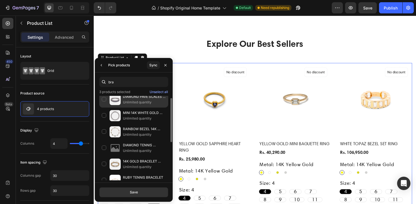
click at [104, 107] on div "DIAMOND PAVE SCALES STRETCH 14K WHITE GOLD BRACELET WITH SAPPHIRES AND DIAMONDS…" at bounding box center [133, 115] width 69 height 16
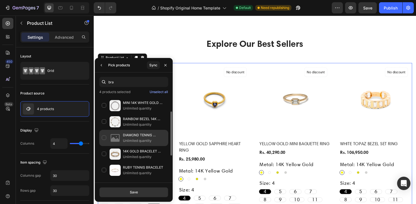
scroll to position [21, 0]
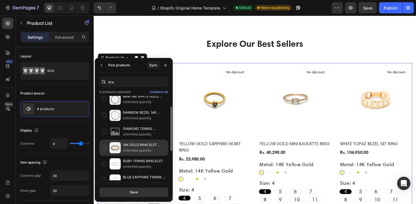
click at [101, 155] on div "14K GOLD BRACELET WITH DIAMONDS Unlimited quantity" at bounding box center [133, 163] width 69 height 16
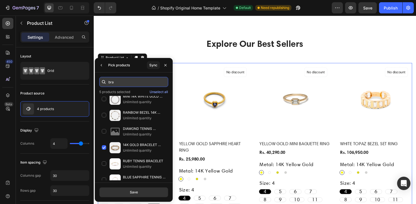
click at [127, 80] on input "bra" at bounding box center [133, 82] width 69 height 10
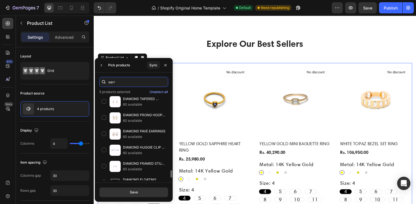
scroll to position [832, 0]
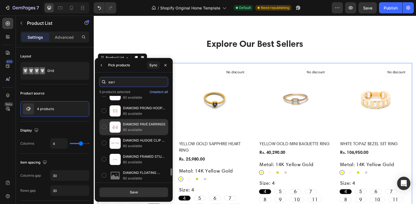
type input "earr"
click at [105, 135] on div "DIAMOND PAVE EARRINGS 60 available" at bounding box center [133, 143] width 69 height 16
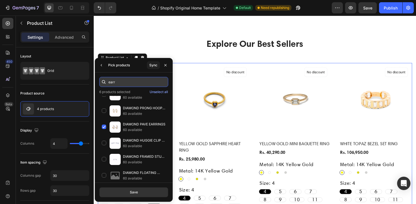
click at [112, 84] on input "earr" at bounding box center [133, 82] width 69 height 10
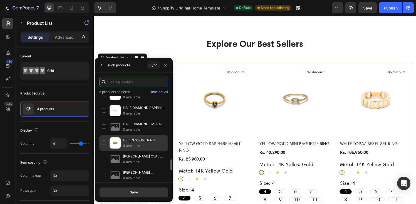
scroll to position [407, 0]
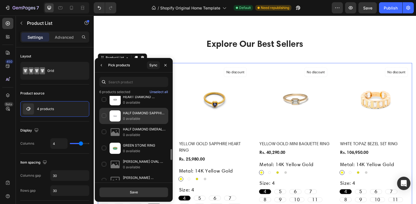
click at [103, 124] on div "HALF DIAMOND SAPPHIRE ETERNITY RING 0 available" at bounding box center [133, 132] width 69 height 16
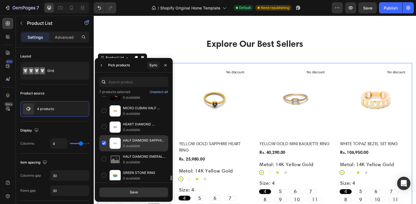
scroll to position [375, 0]
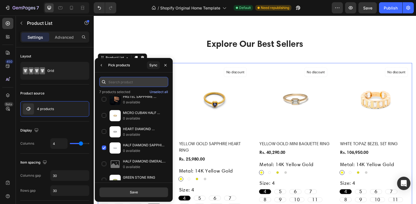
click at [120, 80] on input "text" at bounding box center [133, 82] width 69 height 10
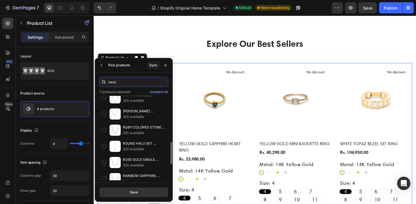
scroll to position [164, 0]
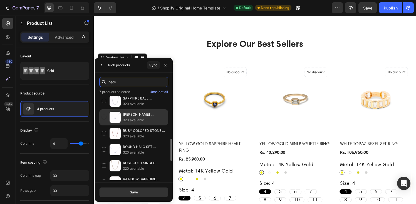
type input "neck"
click at [105, 125] on div "[PERSON_NAME] CLUSTER NECKLACE 320 available" at bounding box center [133, 133] width 69 height 16
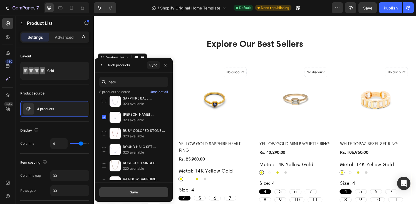
click at [137, 190] on div "Save" at bounding box center [134, 191] width 8 height 5
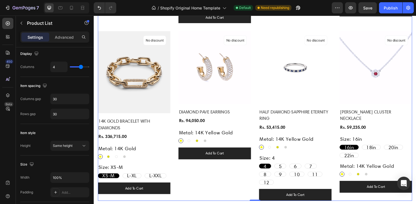
scroll to position [0, 0]
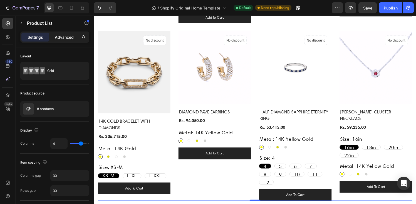
click at [62, 37] on p "Advanced" at bounding box center [64, 37] width 19 height 6
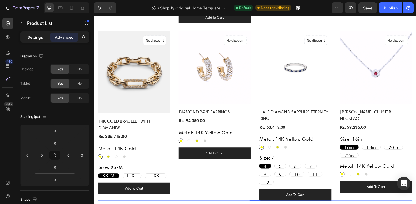
click at [44, 38] on div "Settings" at bounding box center [35, 37] width 28 height 9
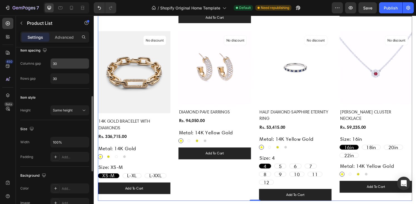
scroll to position [115, 0]
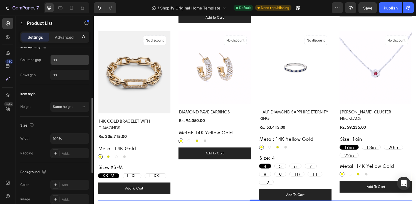
click at [69, 105] on span "Same height" at bounding box center [63, 106] width 20 height 4
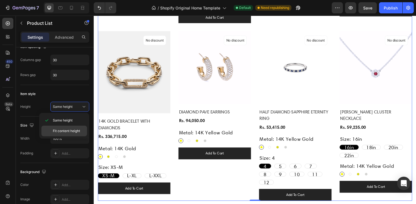
click at [66, 129] on span "Fit content height" at bounding box center [66, 130] width 27 height 5
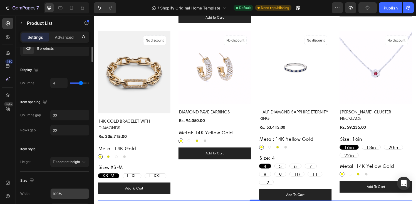
scroll to position [0, 0]
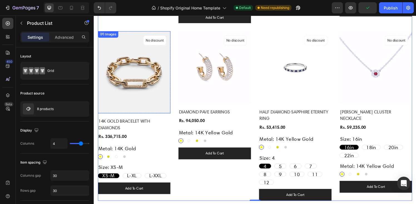
click at [152, 87] on img at bounding box center [135, 74] width 75 height 85
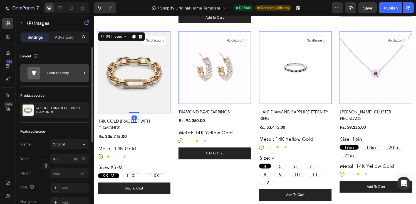
click at [59, 75] on div "Featured only" at bounding box center [64, 72] width 34 height 13
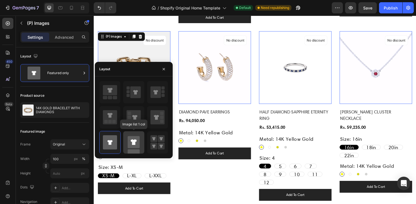
click at [132, 139] on rect at bounding box center [134, 142] width 12 height 12
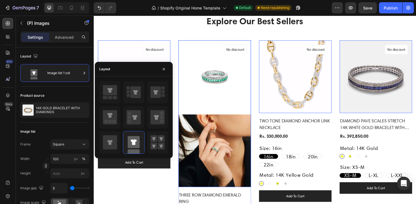
scroll to position [350, 0]
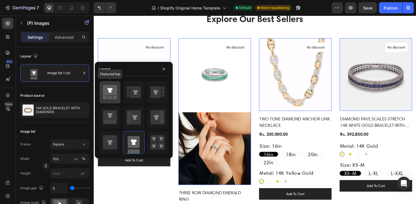
click at [113, 93] on icon at bounding box center [110, 90] width 14 height 10
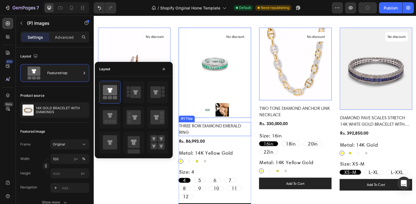
scroll to position [359, 0]
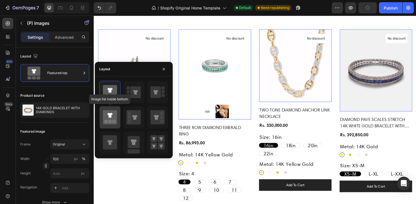
click at [116, 121] on rect at bounding box center [113, 121] width 3 height 3
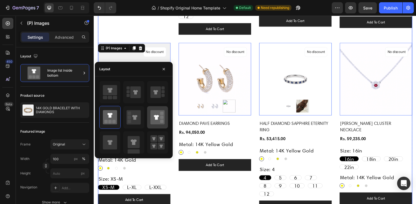
scroll to position [527, 0]
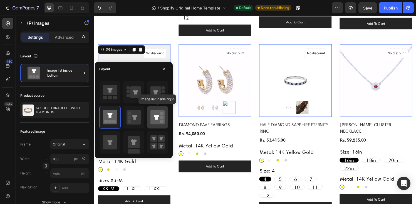
click at [155, 123] on icon at bounding box center [157, 117] width 14 height 14
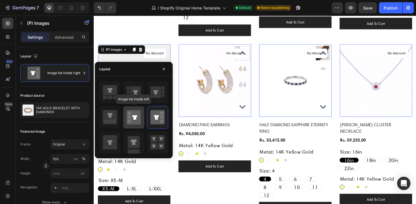
click at [140, 121] on icon at bounding box center [134, 117] width 14 height 14
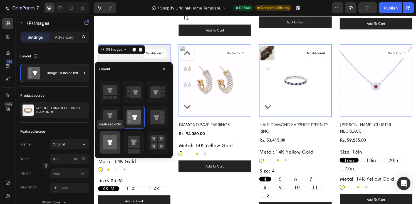
click at [115, 139] on icon at bounding box center [110, 142] width 14 height 14
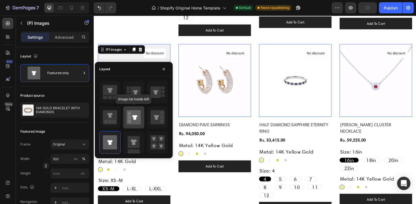
click at [141, 117] on div at bounding box center [133, 117] width 21 height 22
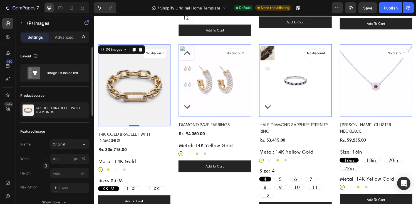
click at [64, 130] on div "Featured image" at bounding box center [54, 131] width 69 height 9
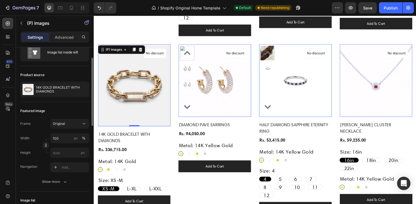
scroll to position [22, 0]
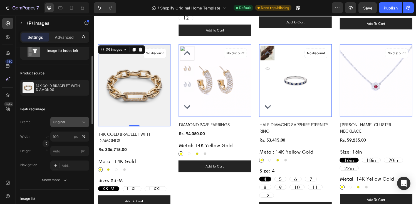
click at [63, 124] on div "Original" at bounding box center [70, 122] width 34 height 6
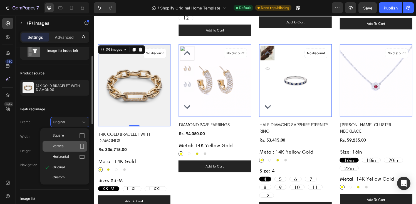
click at [67, 144] on div "Vertical" at bounding box center [69, 146] width 32 height 6
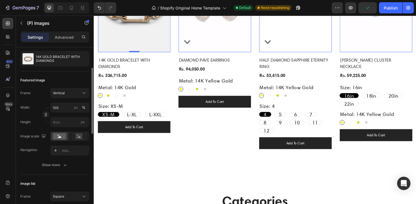
scroll to position [52, 0]
click at [79, 137] on icon at bounding box center [79, 136] width 4 height 2
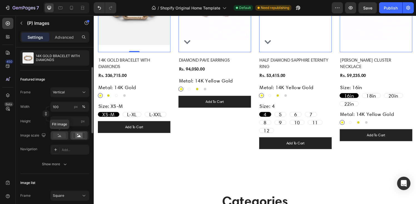
click at [63, 135] on rect at bounding box center [59, 135] width 13 height 6
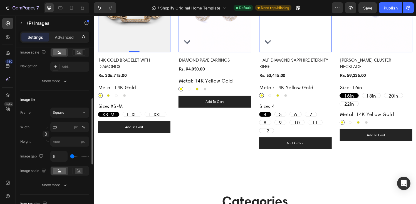
scroll to position [136, 0]
click at [65, 112] on div "Square" at bounding box center [66, 111] width 27 height 5
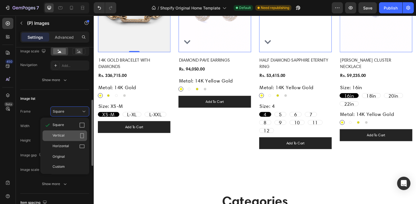
drag, startPoint x: 66, startPoint y: 142, endPoint x: 66, endPoint y: 136, distance: 5.3
click at [66, 136] on div "Square Vertical Horizontal Original Custom" at bounding box center [64, 146] width 49 height 52
click at [66, 136] on div "Vertical" at bounding box center [69, 136] width 32 height 6
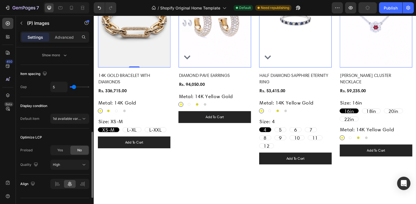
scroll to position [269, 0]
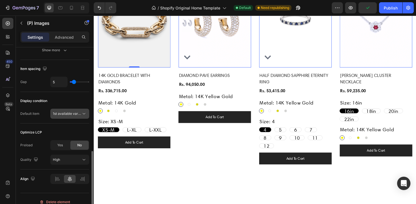
click at [70, 116] on div "1st available variant" at bounding box center [70, 114] width 34 height 6
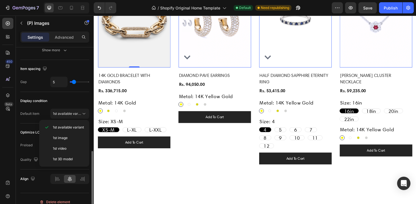
click at [46, 111] on div "Default item 1st available variant" at bounding box center [54, 113] width 69 height 10
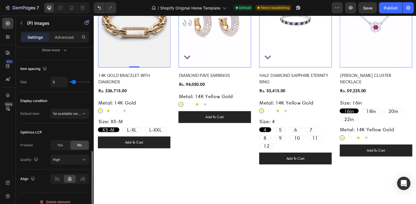
scroll to position [276, 0]
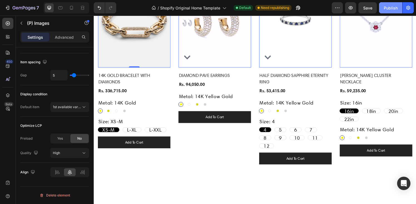
click at [391, 8] on div "Publish" at bounding box center [391, 8] width 14 height 6
click at [392, 8] on div "Publish" at bounding box center [391, 8] width 14 height 6
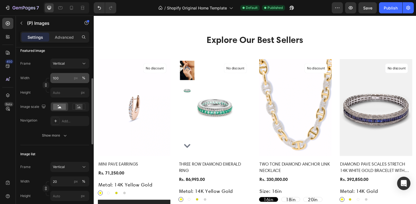
scroll to position [0, 0]
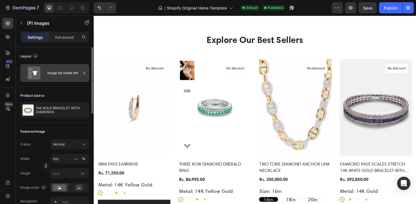
click at [59, 77] on div "Image list inside left" at bounding box center [64, 72] width 34 height 13
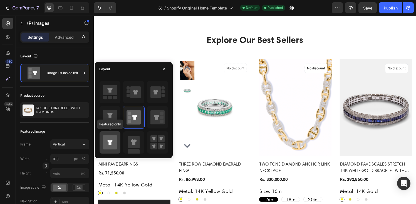
click at [108, 137] on icon at bounding box center [110, 142] width 14 height 14
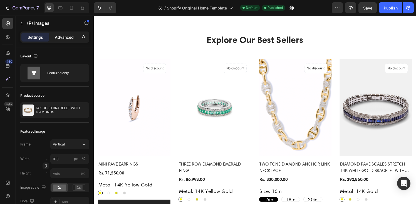
click at [65, 37] on p "Advanced" at bounding box center [64, 37] width 19 height 6
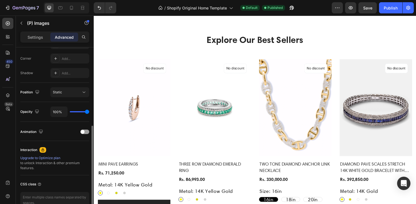
scroll to position [168, 0]
click at [57, 93] on span "Static" at bounding box center [57, 91] width 9 height 4
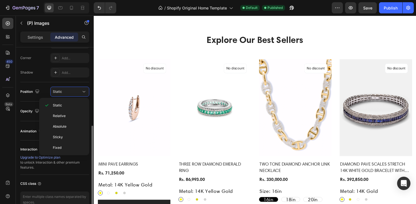
click at [43, 91] on div "Position Static" at bounding box center [54, 91] width 69 height 10
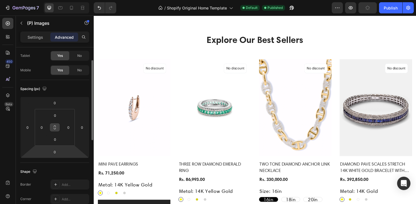
scroll to position [29, 0]
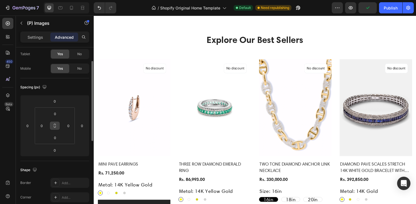
click at [54, 125] on icon at bounding box center [55, 125] width 4 height 4
click at [52, 101] on input "0" at bounding box center [54, 101] width 11 height 8
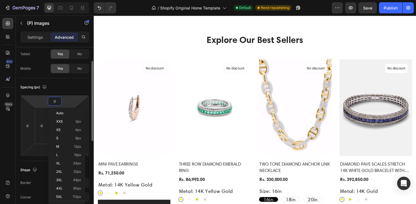
type input "1"
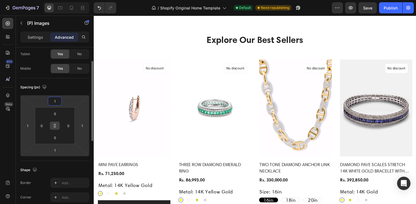
type input "2"
type input "3"
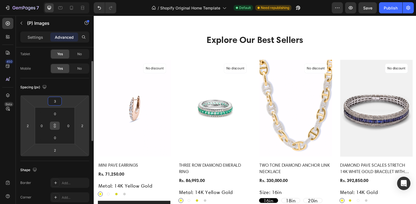
type input "3"
type input "4"
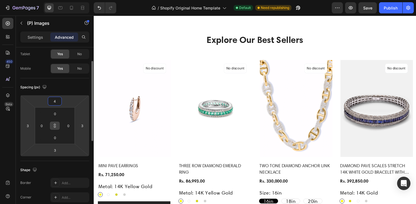
type input "4"
type input "5"
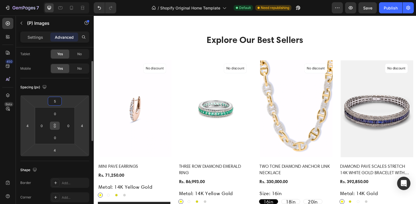
type input "5"
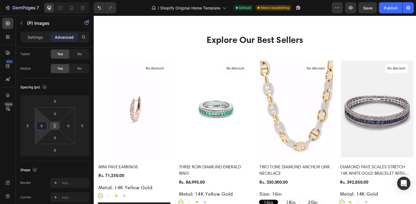
click at [43, 125] on input "0" at bounding box center [42, 125] width 8 height 8
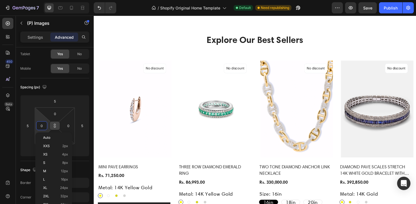
type input "1"
type input "2"
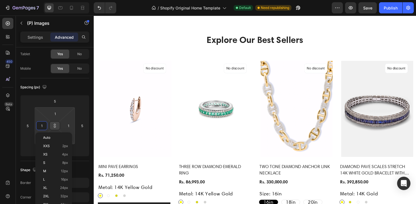
type input "2"
type input "3"
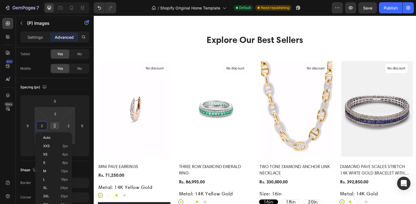
type input "3"
type input "4"
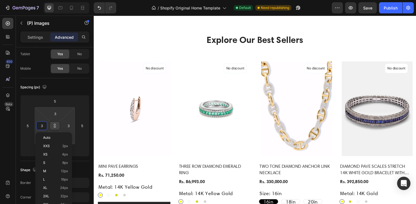
type input "4"
type input "5"
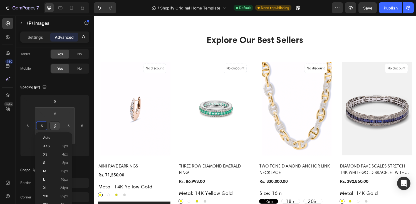
click at [69, 86] on div "Spacing (px)" at bounding box center [54, 87] width 69 height 9
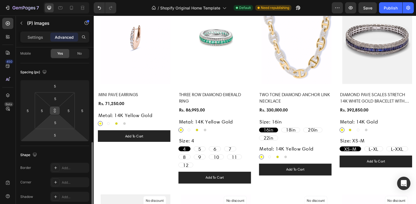
scroll to position [0, 0]
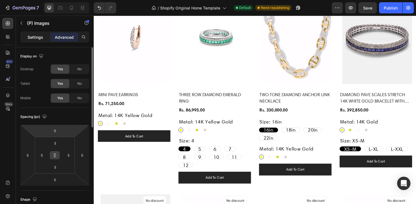
click at [32, 39] on p "Settings" at bounding box center [36, 37] width 16 height 6
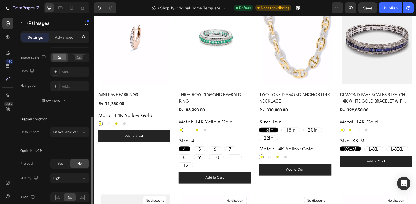
scroll to position [130, 0]
click at [59, 100] on div "Show more" at bounding box center [55, 100] width 26 height 6
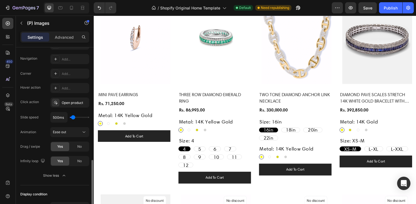
scroll to position [0, 0]
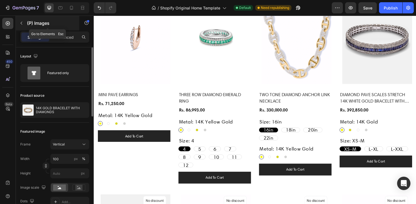
click at [20, 22] on icon "button" at bounding box center [21, 23] width 4 height 4
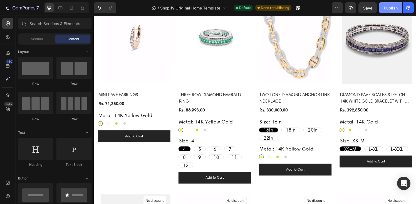
click at [386, 10] on div "Publish" at bounding box center [391, 8] width 14 height 6
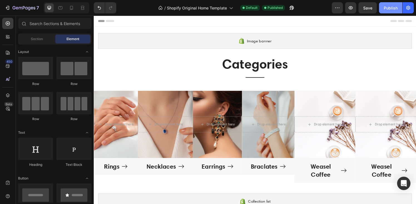
click at [386, 11] on button "Publish" at bounding box center [390, 7] width 23 height 11
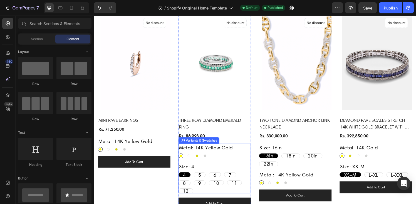
scroll to position [376, 0]
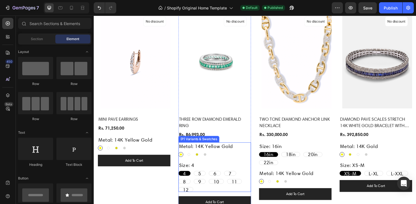
click at [173, 155] on div "Metal: 14K Yellow Gold 14K Yellow Gold 14K Yellow Gold 14K White Gold 14K White…" at bounding box center [135, 147] width 75 height 15
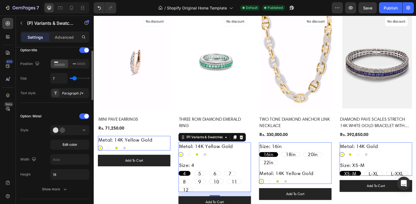
scroll to position [94, 0]
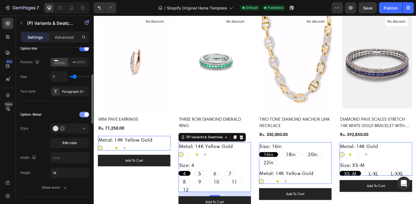
click at [84, 115] on div at bounding box center [84, 114] width 10 height 6
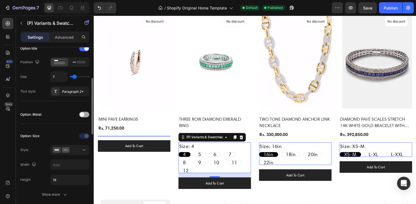
click at [84, 115] on span at bounding box center [82, 114] width 4 height 4
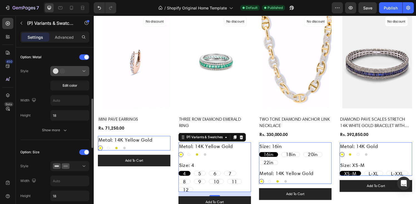
scroll to position [160, 0]
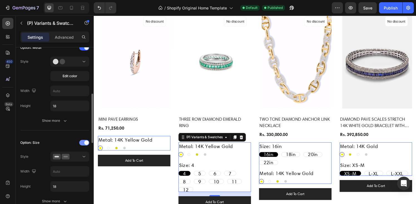
click at [83, 141] on div at bounding box center [84, 143] width 10 height 6
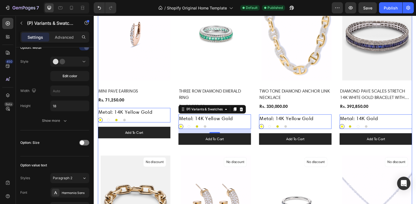
scroll to position [422, 0]
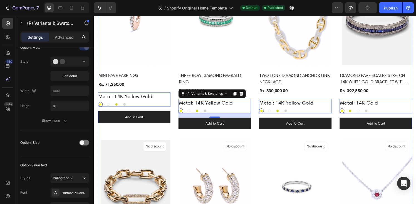
click at [259, 137] on div "(P) Images No discount Not be displayed when published Product Badge Row MINI P…" at bounding box center [260, 137] width 325 height 340
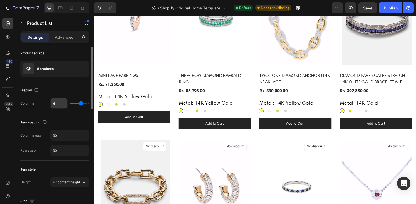
scroll to position [0, 0]
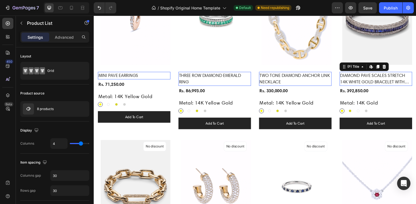
click at [408, 83] on h2 "DIAMOND PAVE SCALES STRETCH 14K WHITE GOLD BRACELET WITH SAPPHIRES AND DIAMONDS" at bounding box center [385, 81] width 75 height 14
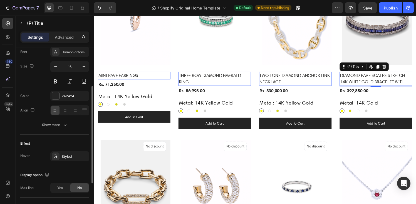
scroll to position [68, 0]
click at [155, 103] on legend "Metal: 14K Yellow Gold" at bounding box center [126, 99] width 57 height 8
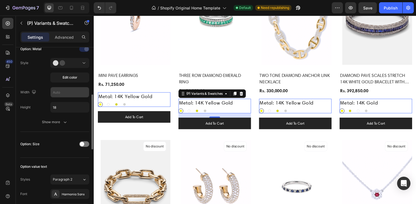
scroll to position [165, 0]
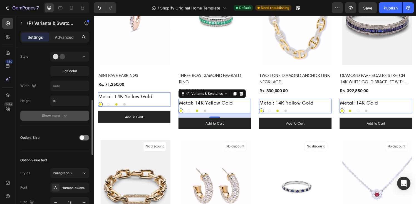
click at [63, 117] on icon "button" at bounding box center [65, 116] width 6 height 6
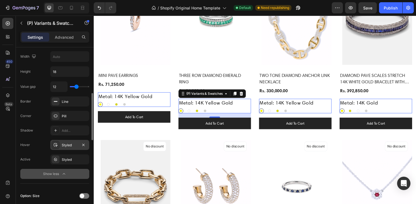
scroll to position [182, 0]
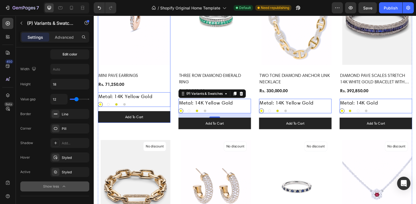
click at [161, 70] on div "(P) Images No discount Not be displayed when published Product Badge Row MINI P…" at bounding box center [135, 46] width 75 height 159
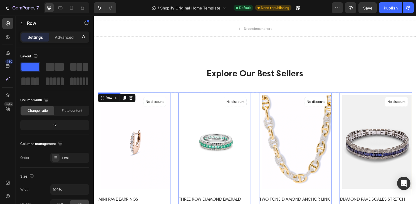
scroll to position [304, 0]
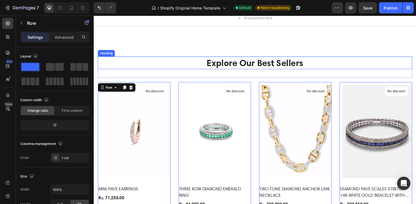
click at [234, 66] on p "Explore Our Best Sellers" at bounding box center [260, 64] width 324 height 12
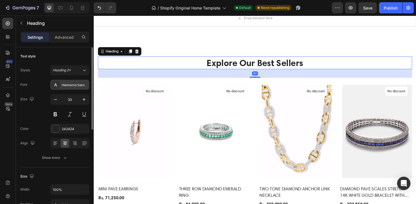
click at [67, 85] on div "Harmonia Sans" at bounding box center [75, 84] width 26 height 5
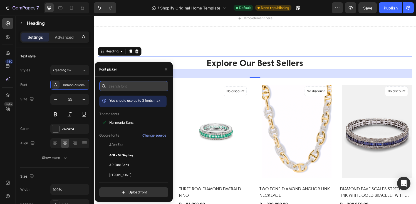
click at [114, 82] on input "text" at bounding box center [133, 86] width 69 height 10
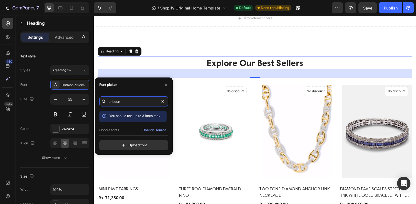
scroll to position [14, 0]
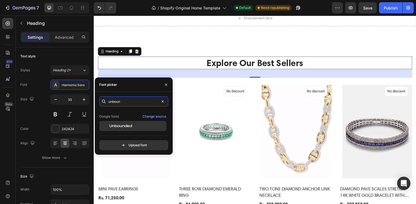
type input "unboun"
click at [124, 123] on span "Unbounded" at bounding box center [120, 125] width 23 height 5
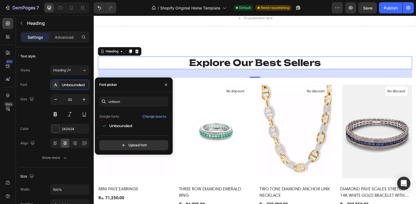
click at [202, 65] on p "Explore Our Best Sellers" at bounding box center [260, 64] width 324 height 12
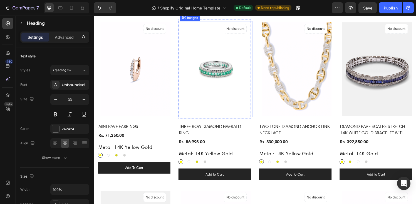
scroll to position [371, 0]
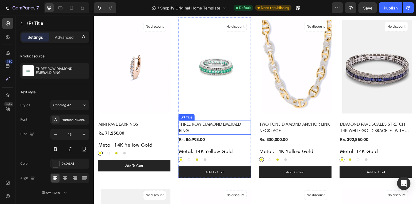
click at [208, 127] on h2 "THREE ROW DIAMOND EMERALD RING" at bounding box center [218, 131] width 75 height 14
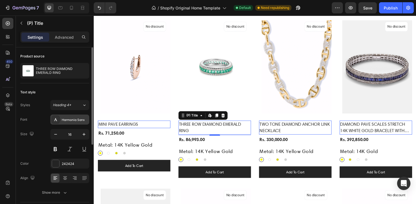
click at [67, 121] on div "Harmonia Sans" at bounding box center [75, 119] width 26 height 5
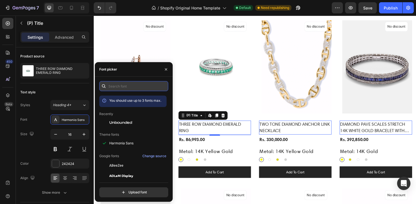
click at [117, 85] on input "text" at bounding box center [133, 86] width 69 height 10
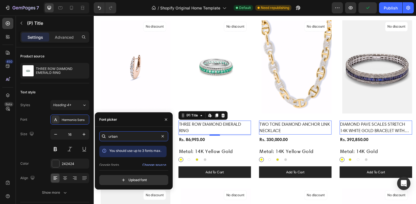
scroll to position [14, 0]
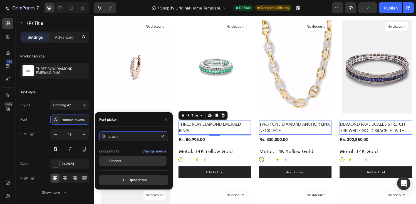
type input "urban"
click at [121, 161] on span "Urbanist" at bounding box center [115, 160] width 12 height 5
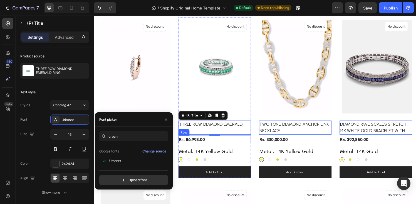
click at [173, 141] on div "Rs. 86,993.00 (P) Price (P) Price Row" at bounding box center [135, 137] width 75 height 8
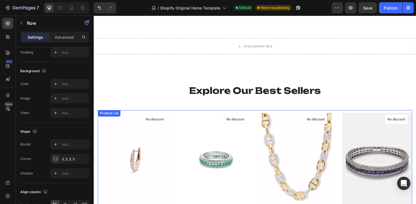
scroll to position [275, 0]
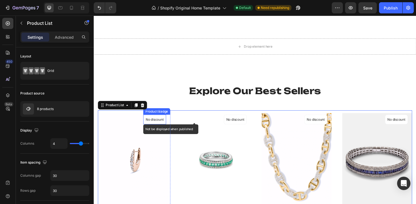
click at [156, 126] on div "No discount" at bounding box center [156, 122] width 23 height 9
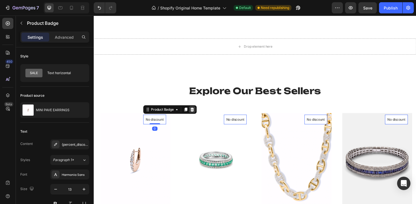
click at [195, 111] on icon at bounding box center [195, 112] width 4 height 4
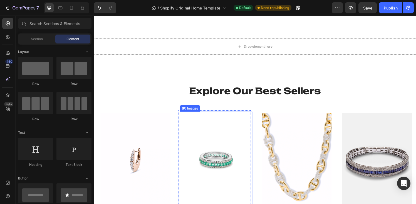
click at [189, 145] on img at bounding box center [220, 164] width 72 height 96
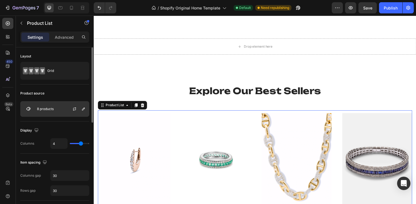
click at [55, 107] on div "8 products" at bounding box center [54, 109] width 69 height 16
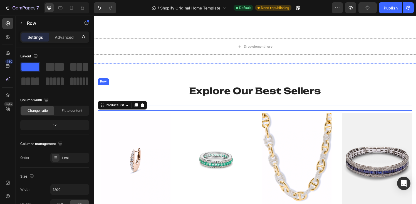
click at [216, 106] on div "Explore Our Best Sellers Heading" at bounding box center [260, 98] width 325 height 22
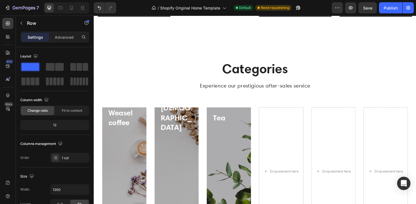
scroll to position [713, 0]
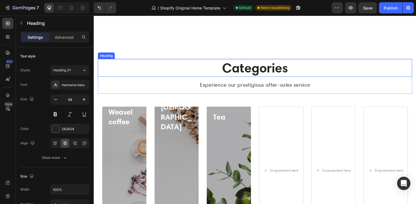
click at [264, 68] on p "Categories" at bounding box center [260, 69] width 324 height 17
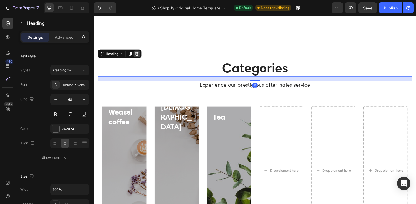
click at [139, 53] on icon at bounding box center [139, 55] width 4 height 4
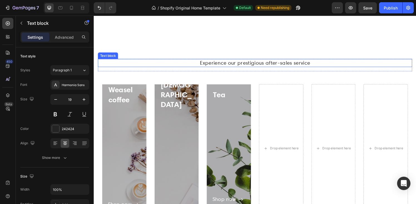
click at [177, 64] on p "Experience our prestigious after-sales service" at bounding box center [260, 65] width 324 height 8
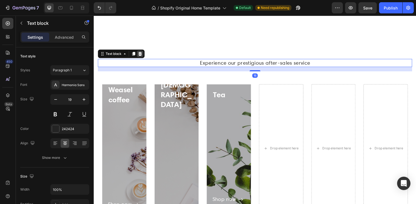
click at [141, 53] on icon at bounding box center [141, 55] width 4 height 4
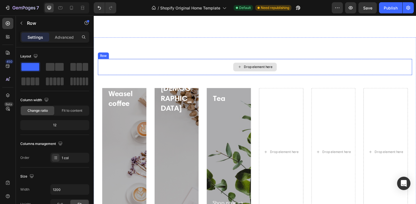
click at [161, 66] on div "Drop element here" at bounding box center [260, 68] width 325 height 17
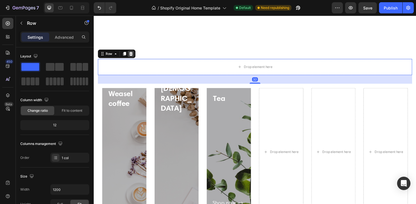
click at [130, 53] on icon at bounding box center [132, 55] width 4 height 4
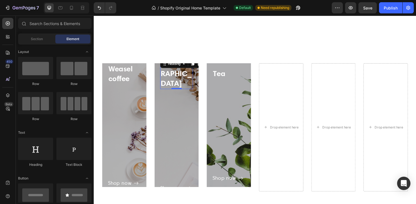
click at [162, 65] on div "Heading" at bounding box center [184, 65] width 45 height 9
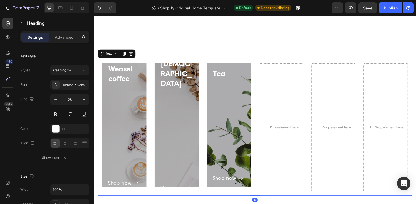
click at [152, 62] on div "Weasel coffee Heading Shop now Button Row Hero Banner [PERSON_NAME] Heading Sho…" at bounding box center [260, 130] width 325 height 141
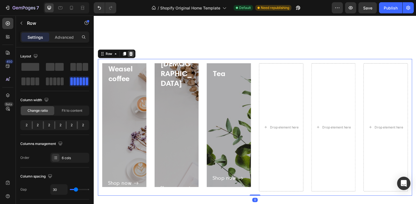
click at [132, 54] on div at bounding box center [132, 55] width 7 height 7
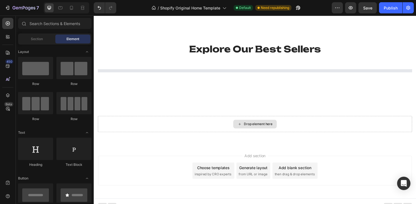
scroll to position [324, 0]
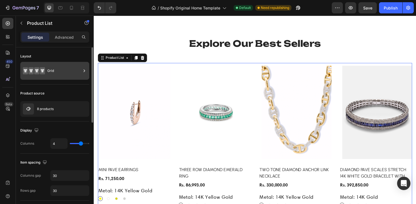
click at [69, 72] on div "Grid" at bounding box center [64, 70] width 34 height 13
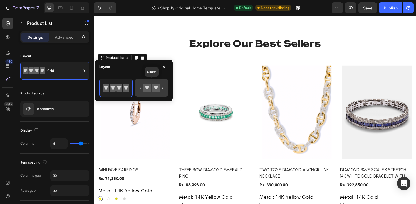
click at [156, 88] on icon at bounding box center [156, 88] width 4 height 4
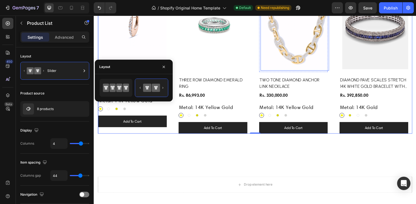
scroll to position [415, 0]
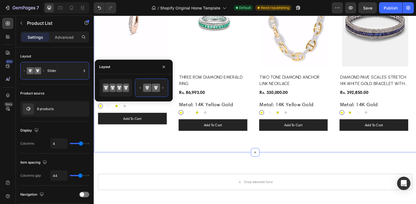
click at [279, 146] on div "Explore Our Best Sellers Heading Row (P) Images Row MINI PAVE EARRINGS (P) Titl…" at bounding box center [261, 40] width 334 height 231
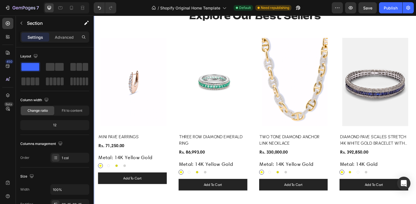
scroll to position [349, 0]
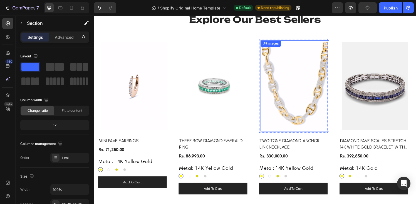
click at [287, 91] on img at bounding box center [301, 88] width 68 height 91
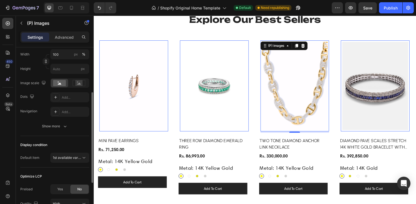
scroll to position [105, 0]
click at [79, 80] on rect at bounding box center [78, 83] width 7 height 6
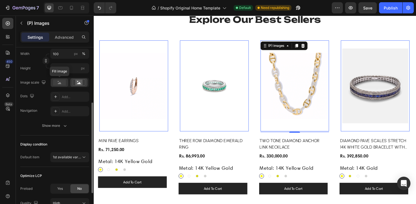
click at [63, 83] on rect at bounding box center [59, 82] width 13 height 6
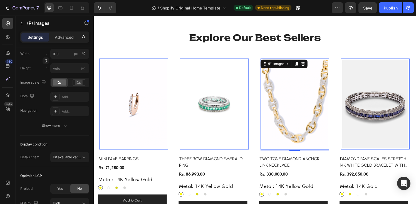
scroll to position [325, 0]
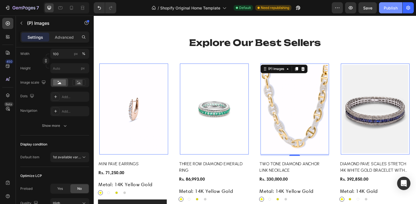
click at [387, 9] on div "Publish" at bounding box center [391, 8] width 14 height 6
